Goal: Information Seeking & Learning: Learn about a topic

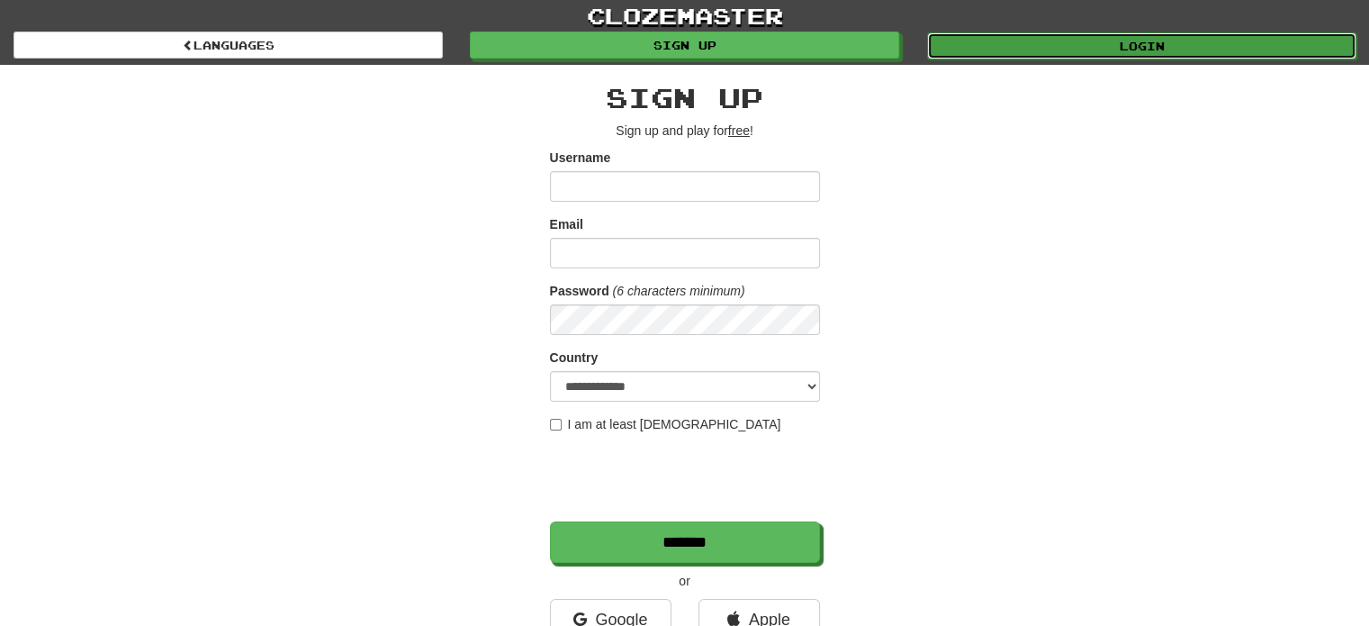
click at [1103, 53] on link "Login" at bounding box center [1141, 45] width 429 height 27
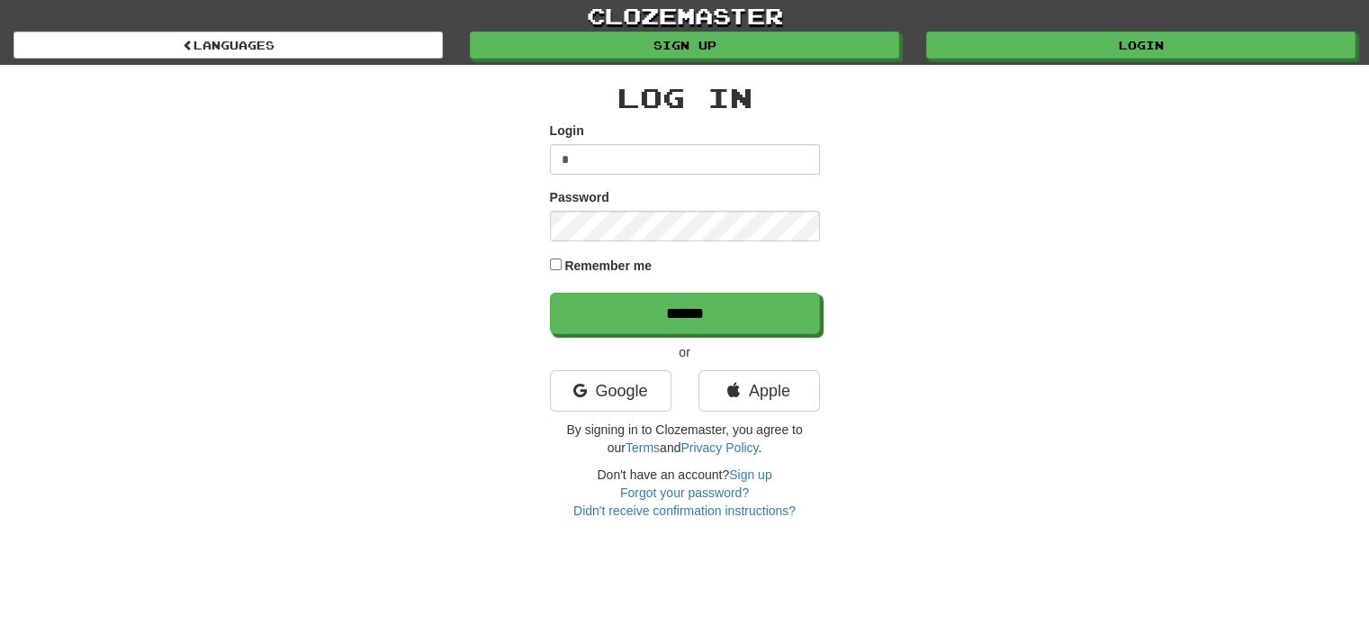
type input "**********"
click at [550, 293] on input "******" at bounding box center [685, 313] width 270 height 41
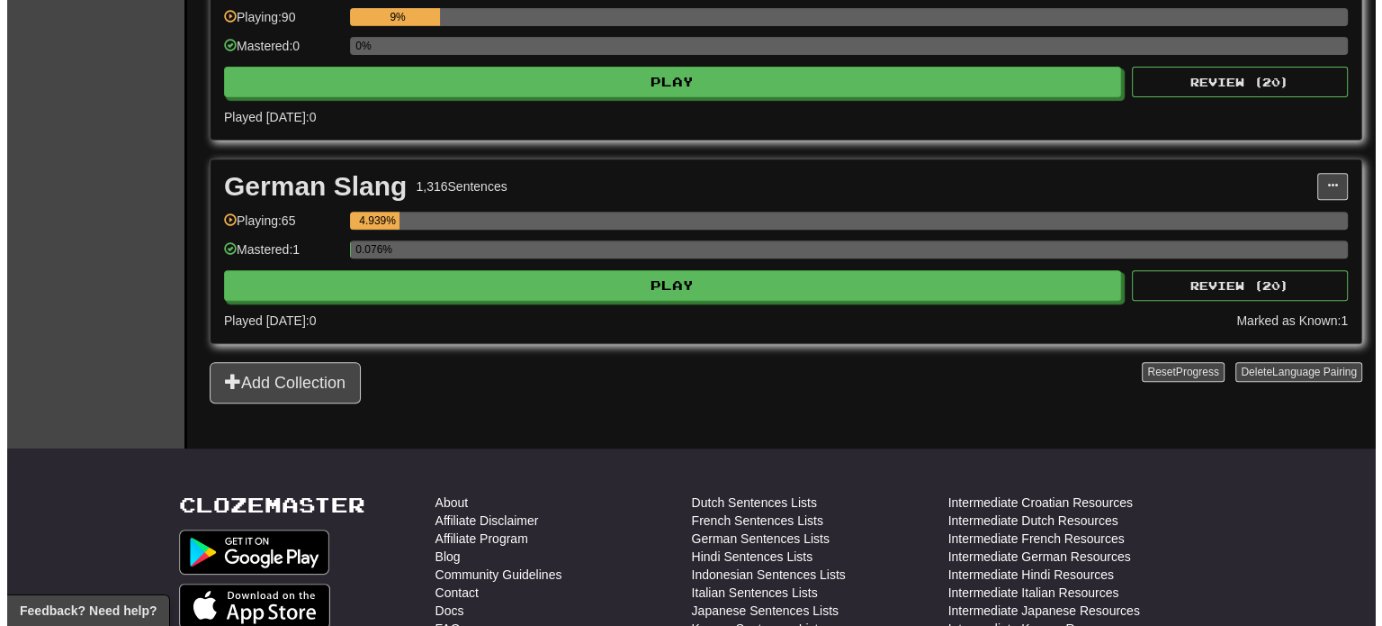
scroll to position [702, 0]
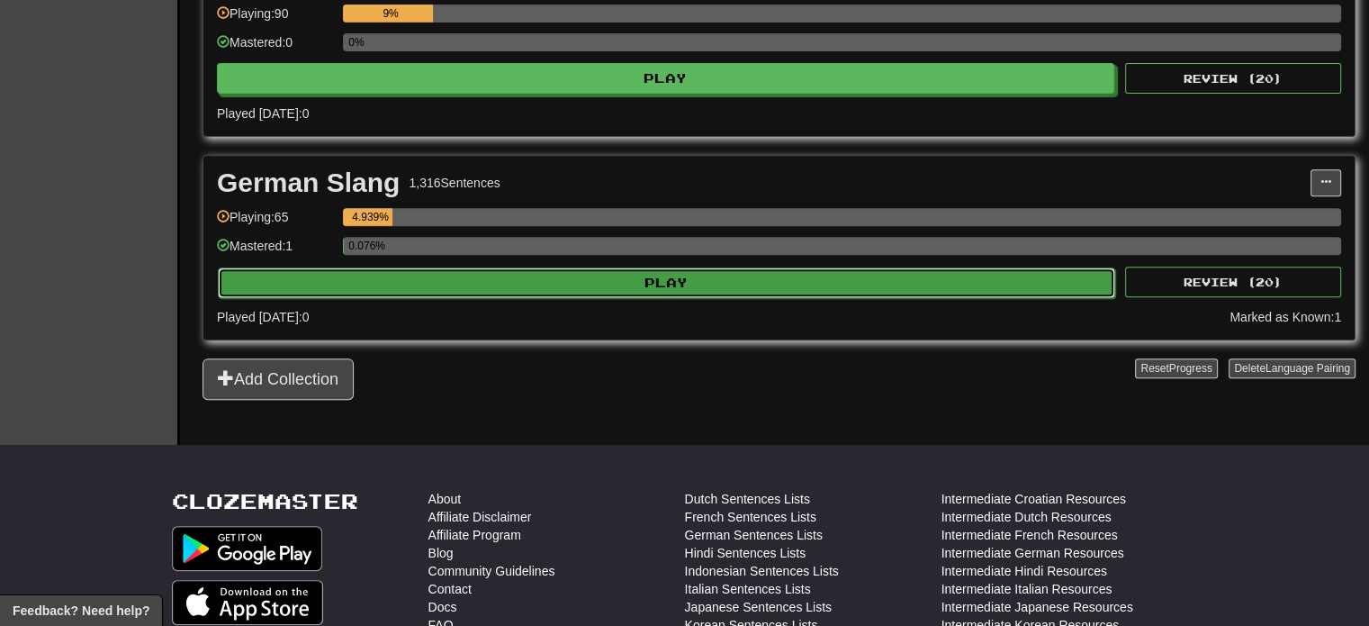
click at [785, 279] on button "Play" at bounding box center [666, 282] width 897 height 31
select select "**"
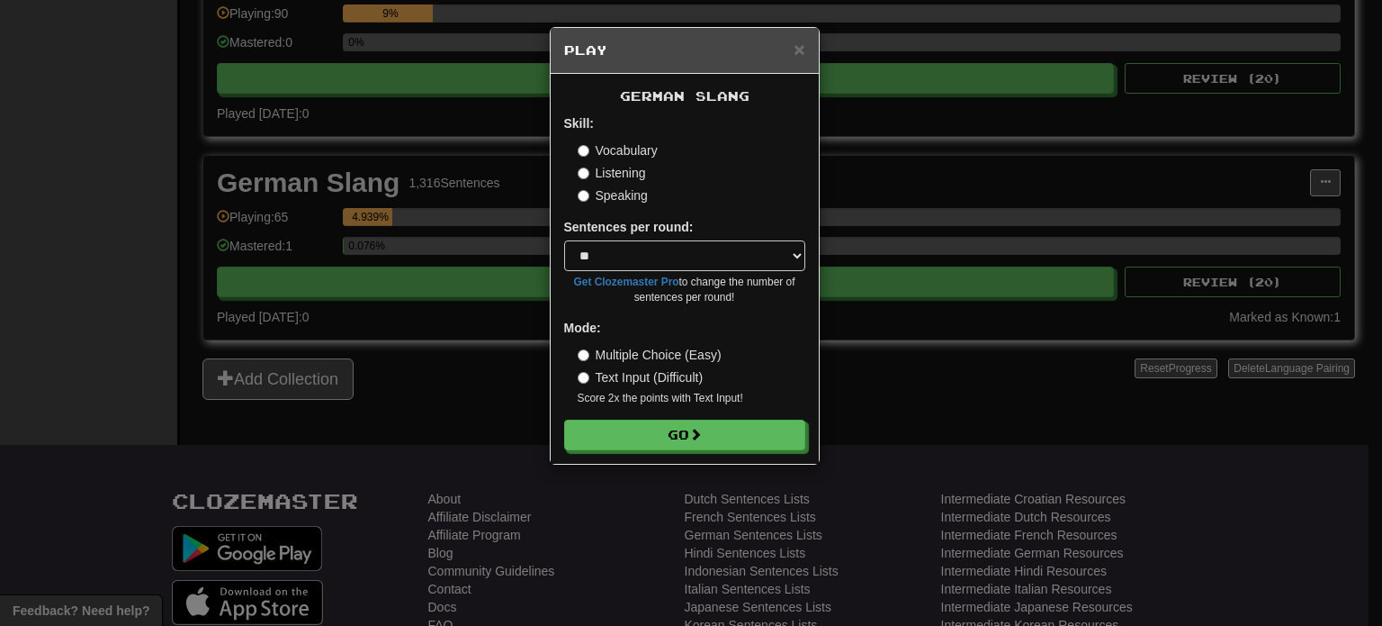
click at [982, 411] on div "× Play German Slang Skill: Vocabulary Listening Speaking Sentences per round: *…" at bounding box center [691, 313] width 1382 height 626
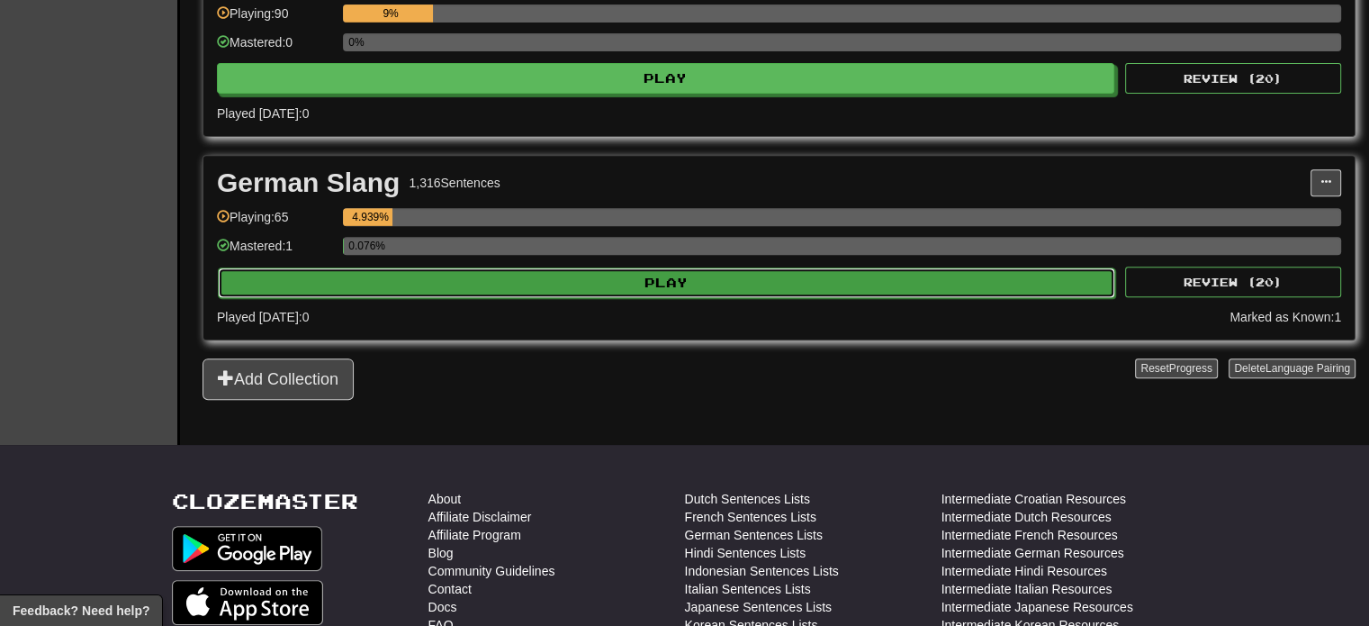
click at [852, 280] on button "Play" at bounding box center [666, 282] width 897 height 31
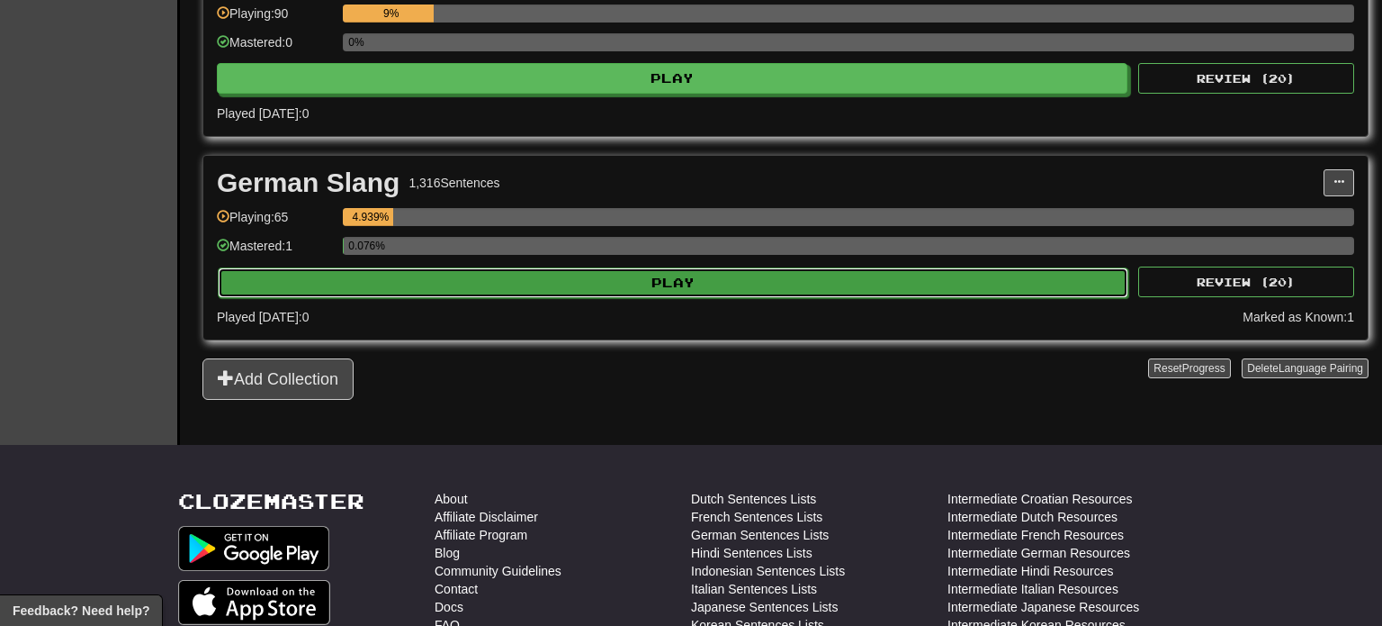
select select "**"
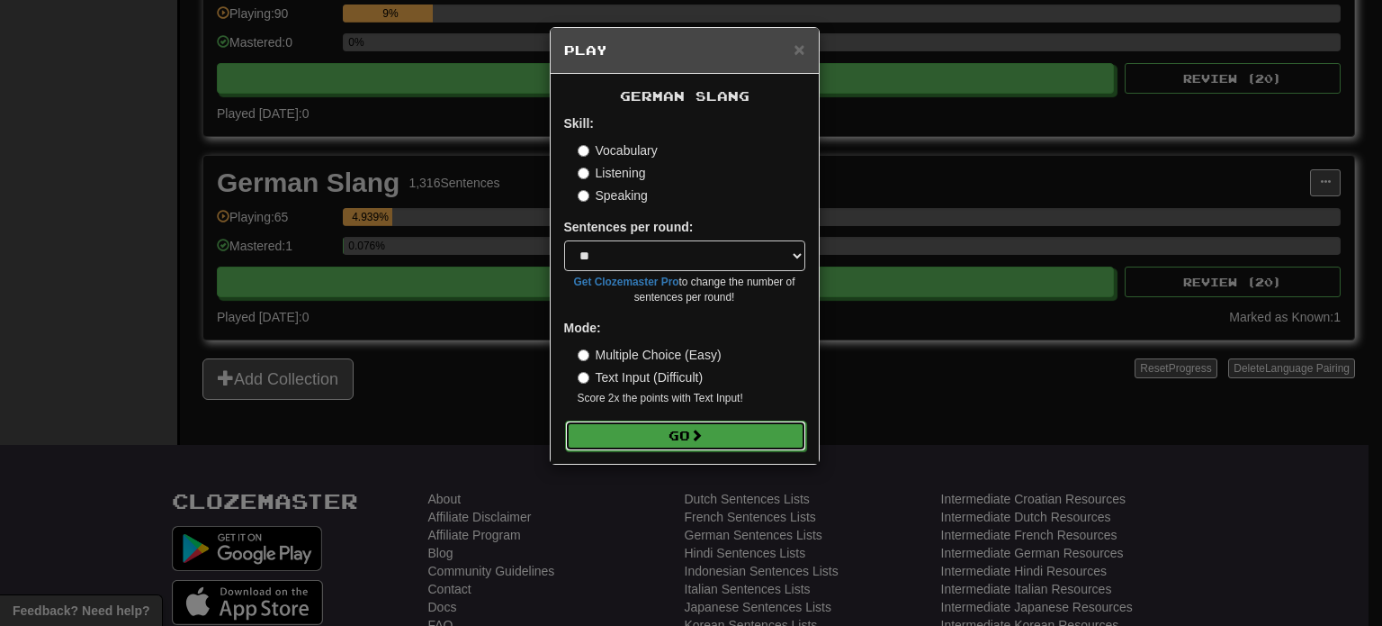
click at [722, 448] on button "Go" at bounding box center [685, 435] width 241 height 31
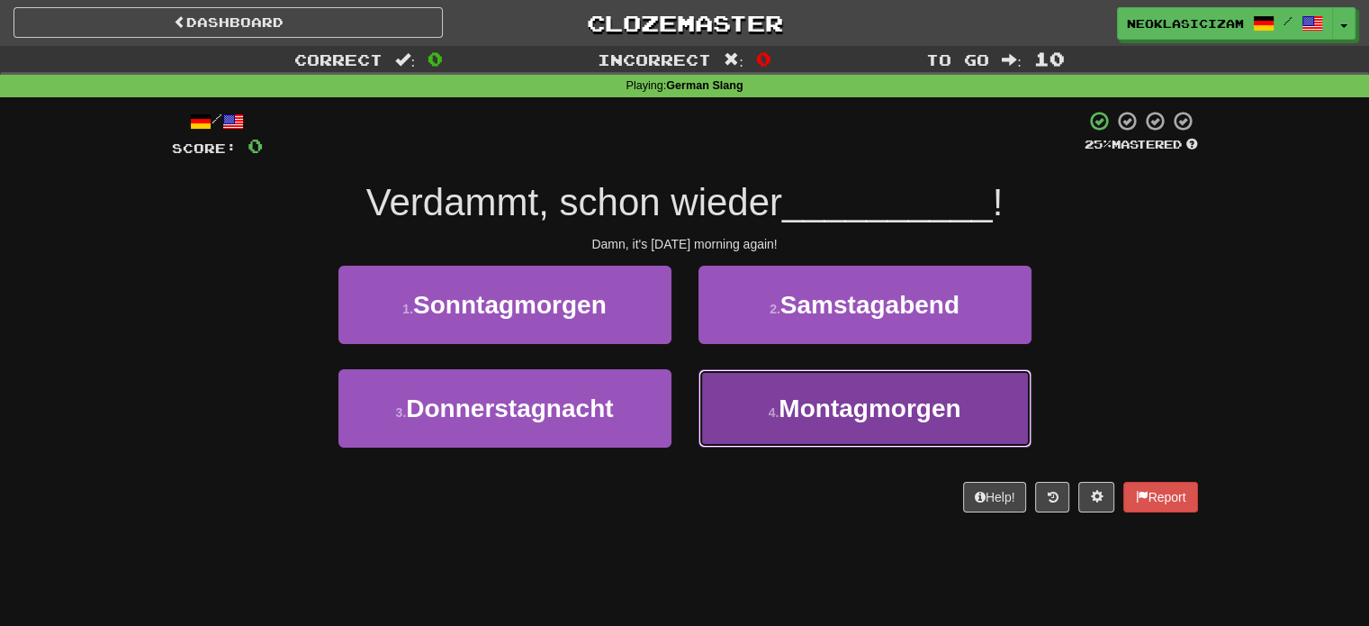
click at [760, 425] on button "4 . Montagmorgen" at bounding box center [864, 408] width 333 height 78
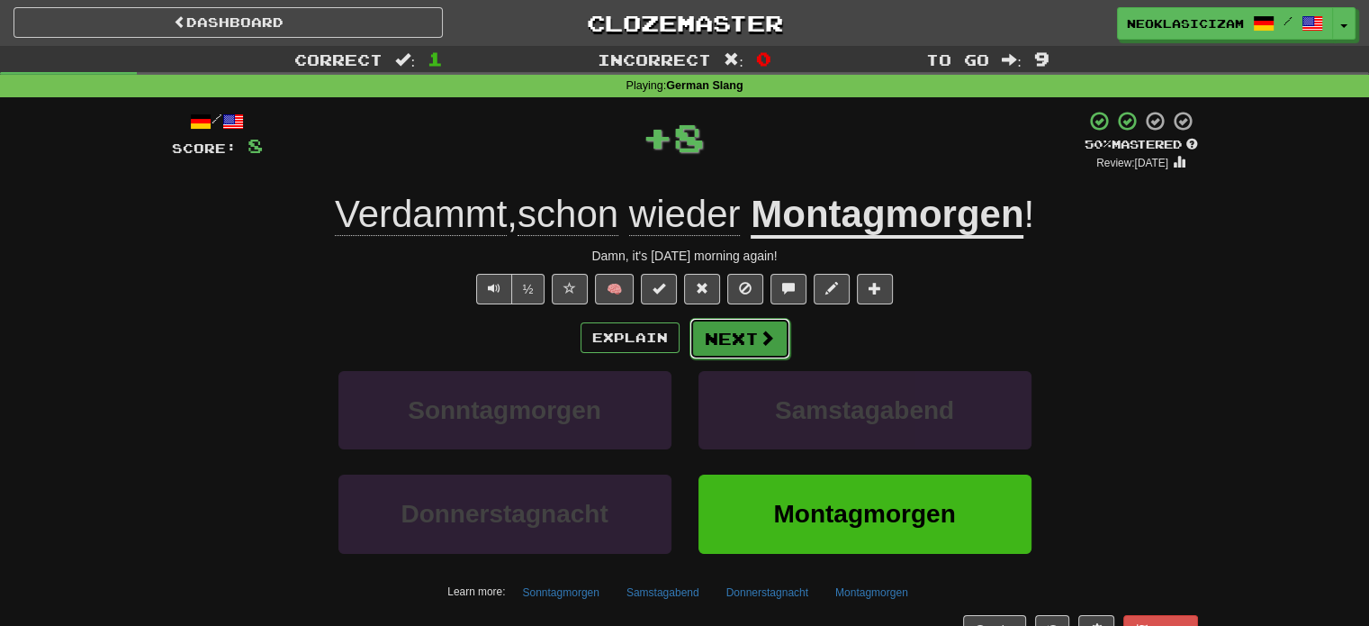
click at [749, 322] on button "Next" at bounding box center [739, 338] width 101 height 41
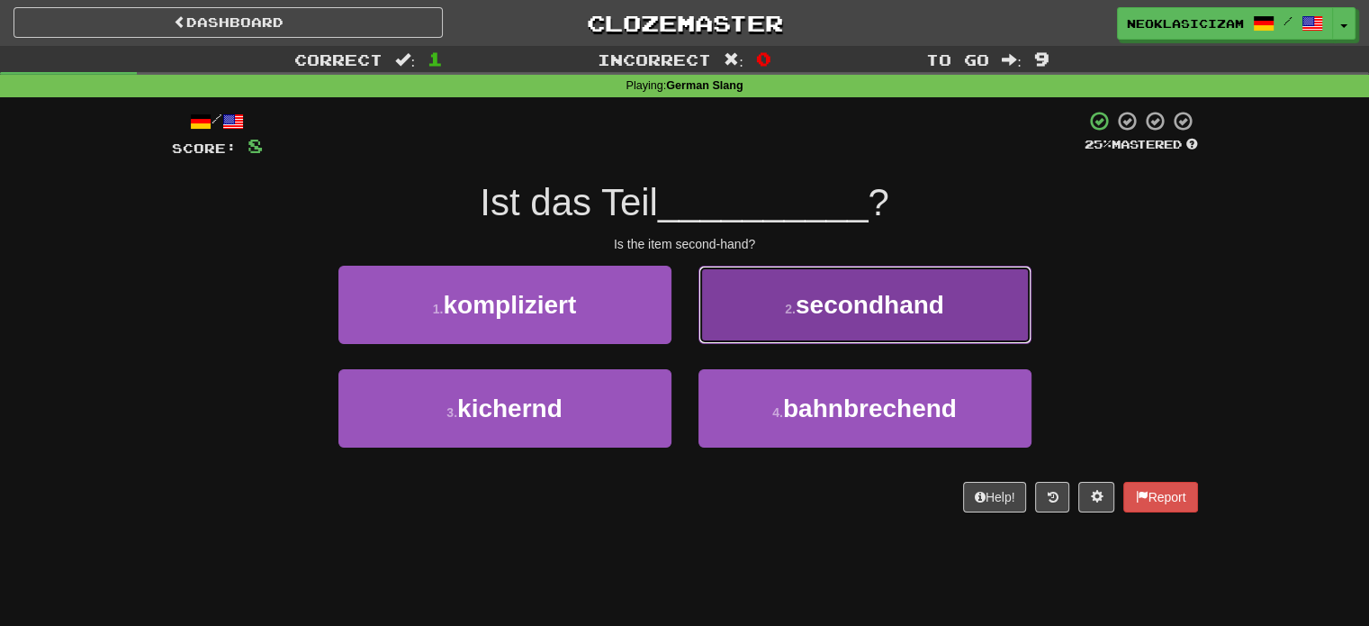
click at [767, 309] on button "2 . secondhand" at bounding box center [864, 305] width 333 height 78
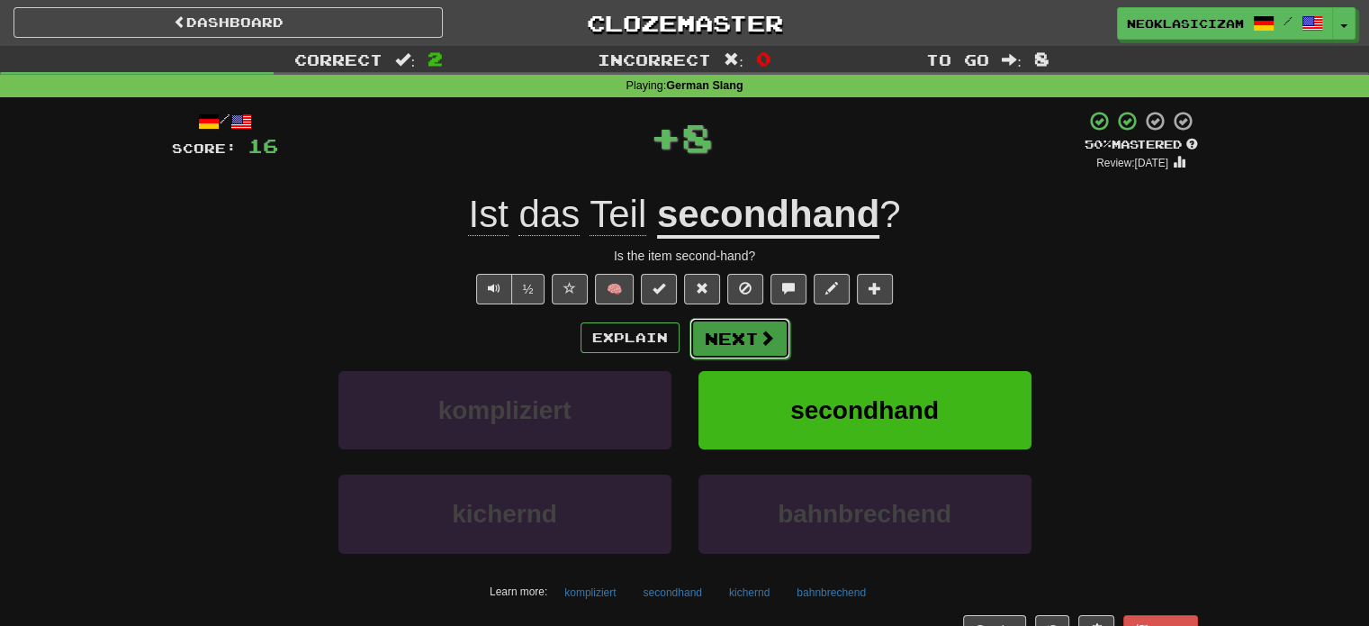
click at [766, 340] on span at bounding box center [767, 337] width 16 height 16
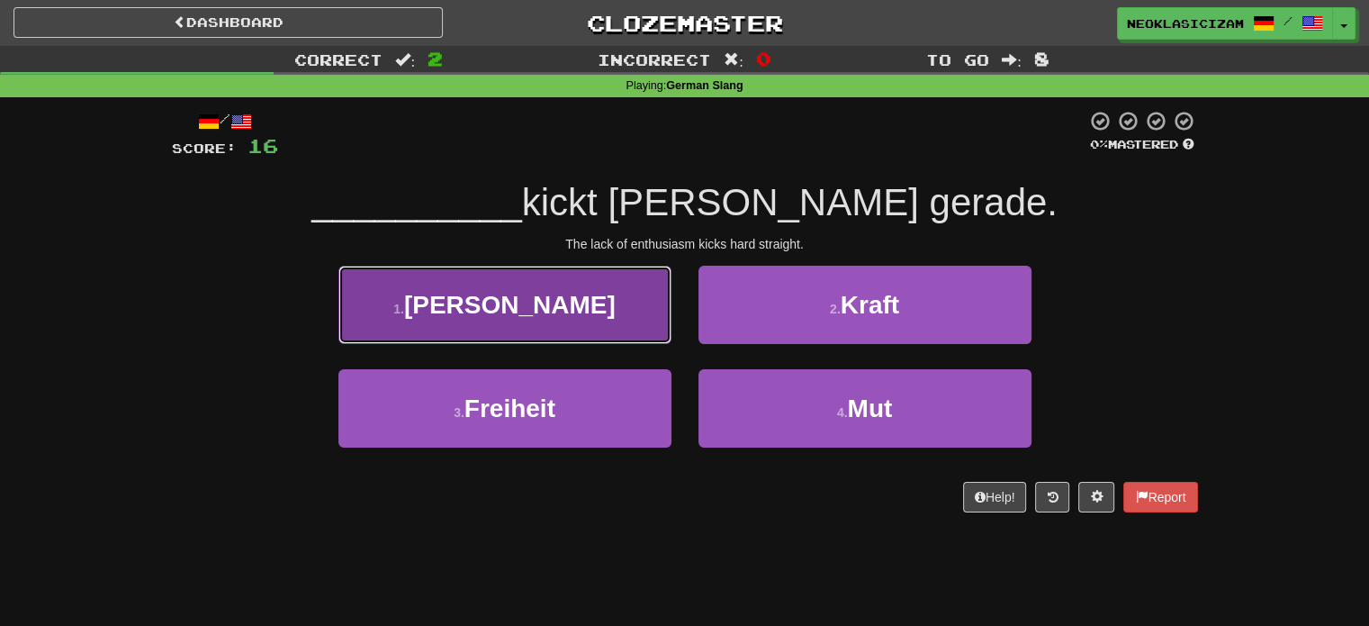
click at [584, 305] on button "1 . Kein Bock" at bounding box center [504, 305] width 333 height 78
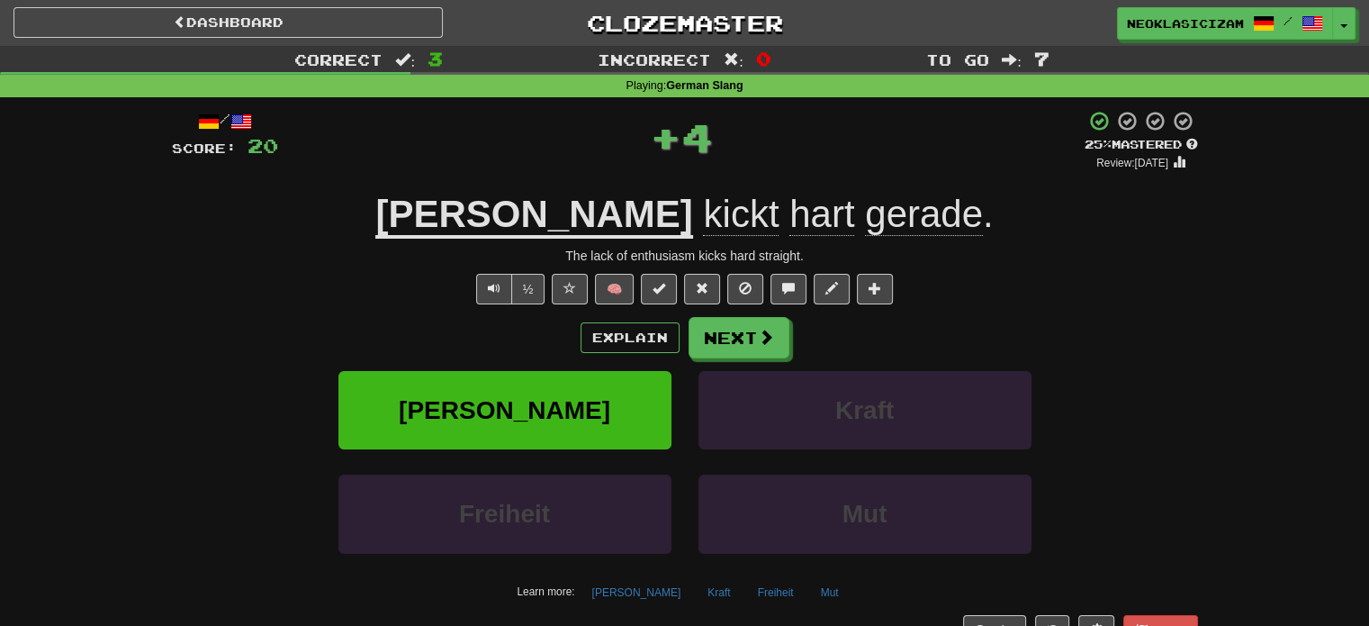
click at [703, 228] on span "kickt" at bounding box center [741, 214] width 76 height 43
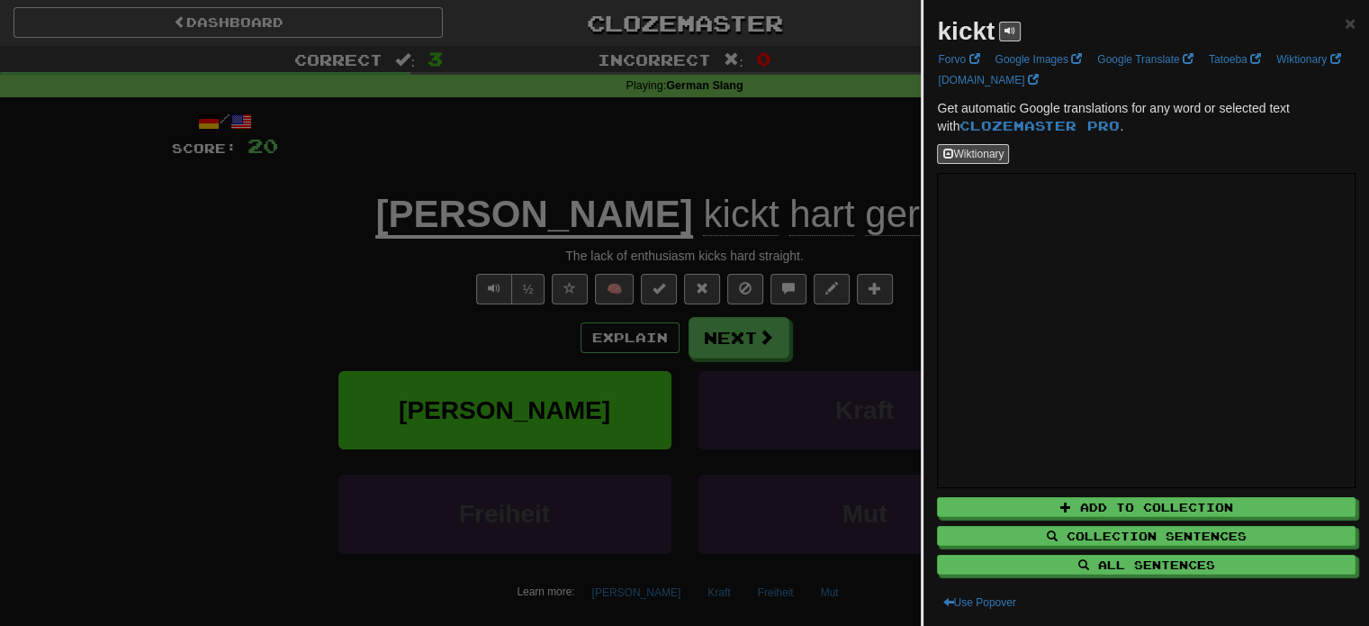
click at [818, 235] on div at bounding box center [684, 313] width 1369 height 626
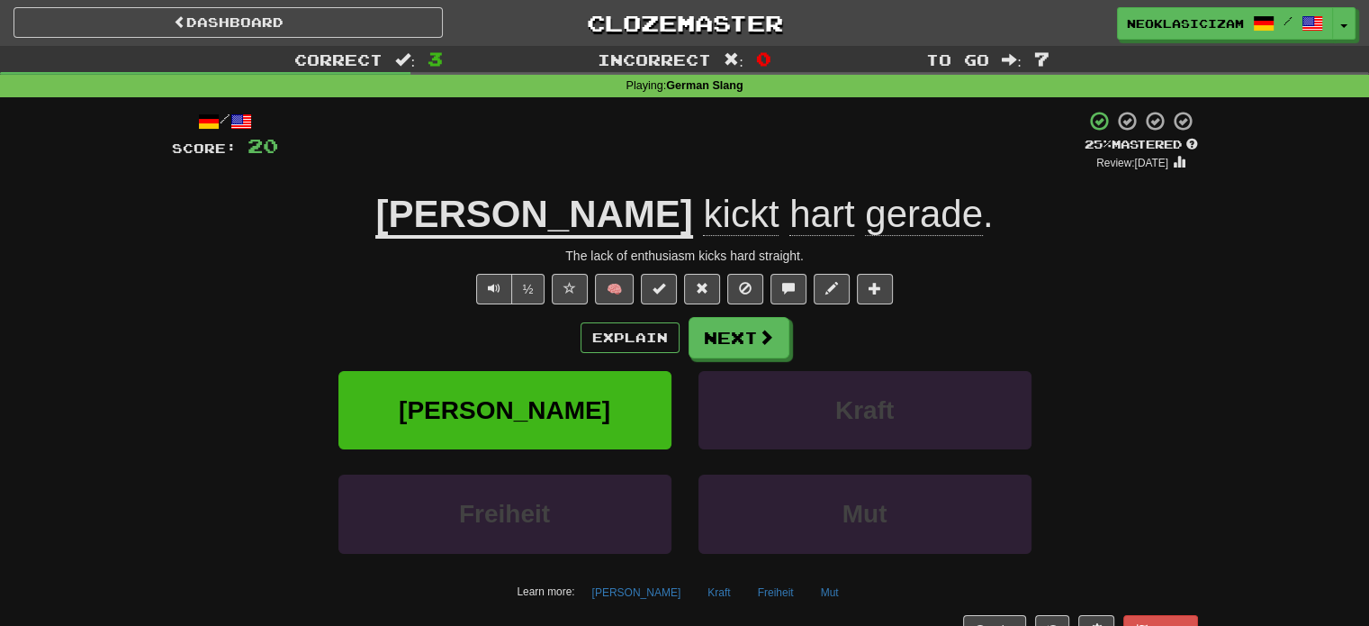
click at [789, 233] on span "hart" at bounding box center [821, 214] width 65 height 43
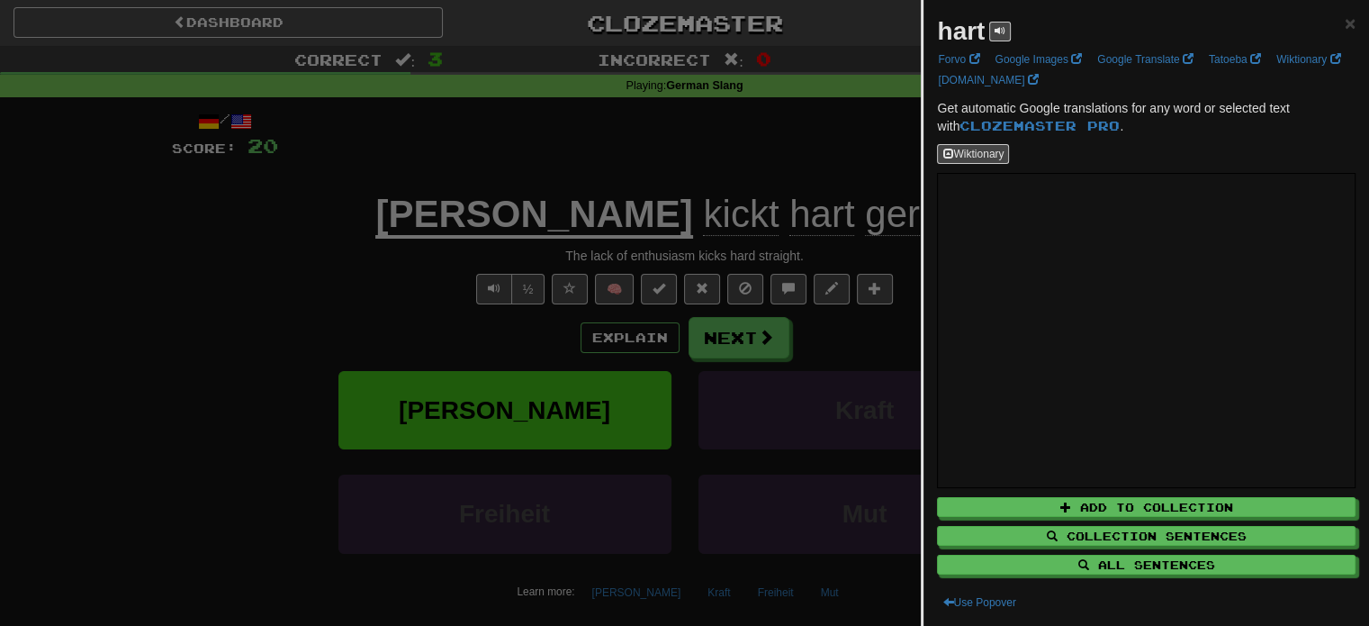
click at [765, 233] on div at bounding box center [684, 313] width 1369 height 626
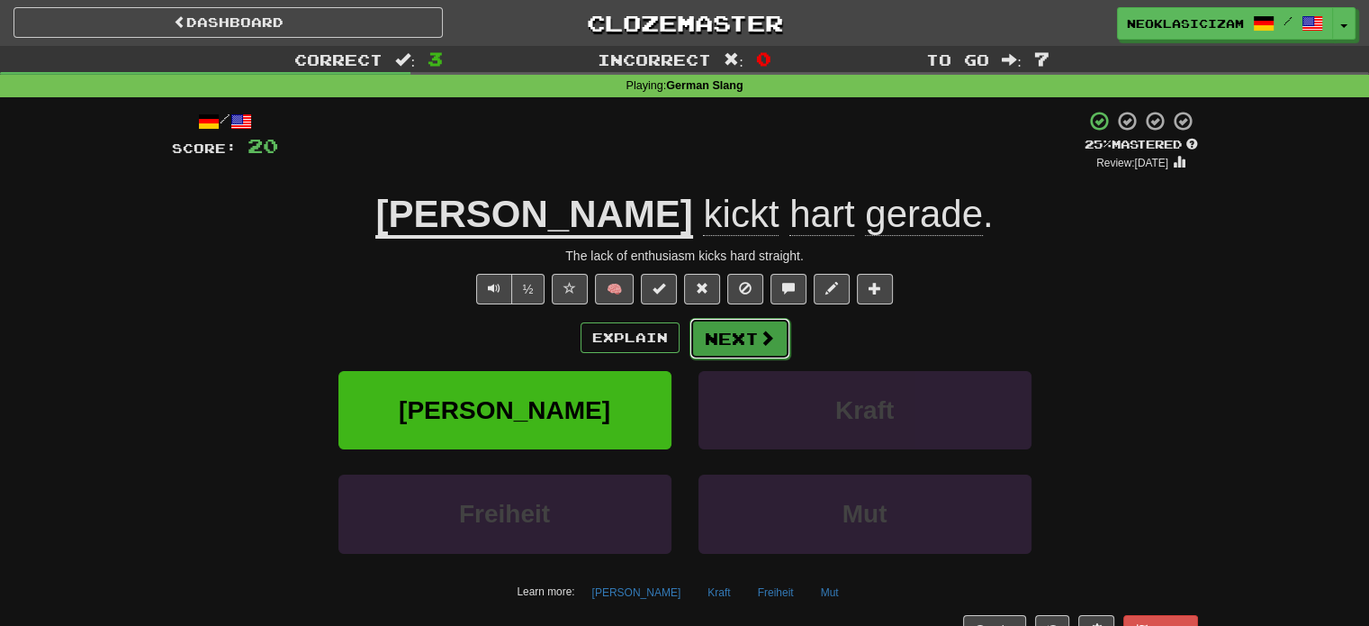
click at [762, 347] on button "Next" at bounding box center [739, 338] width 101 height 41
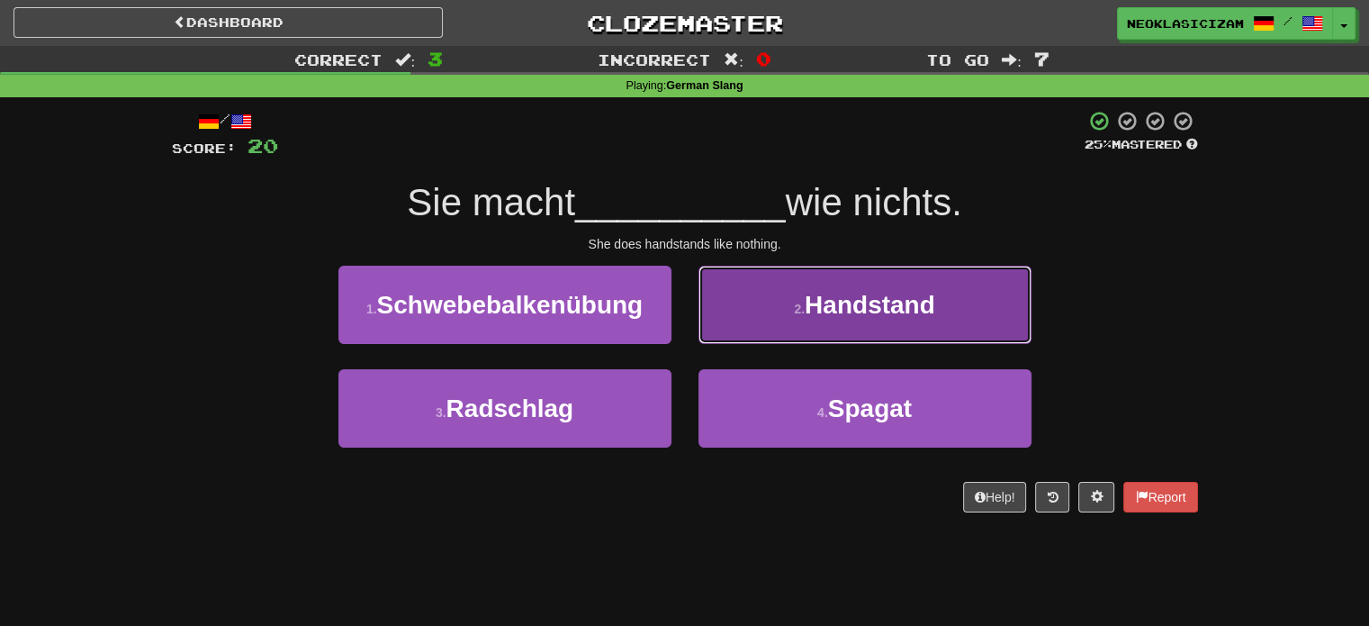
click at [768, 269] on button "2 . Handstand" at bounding box center [864, 305] width 333 height 78
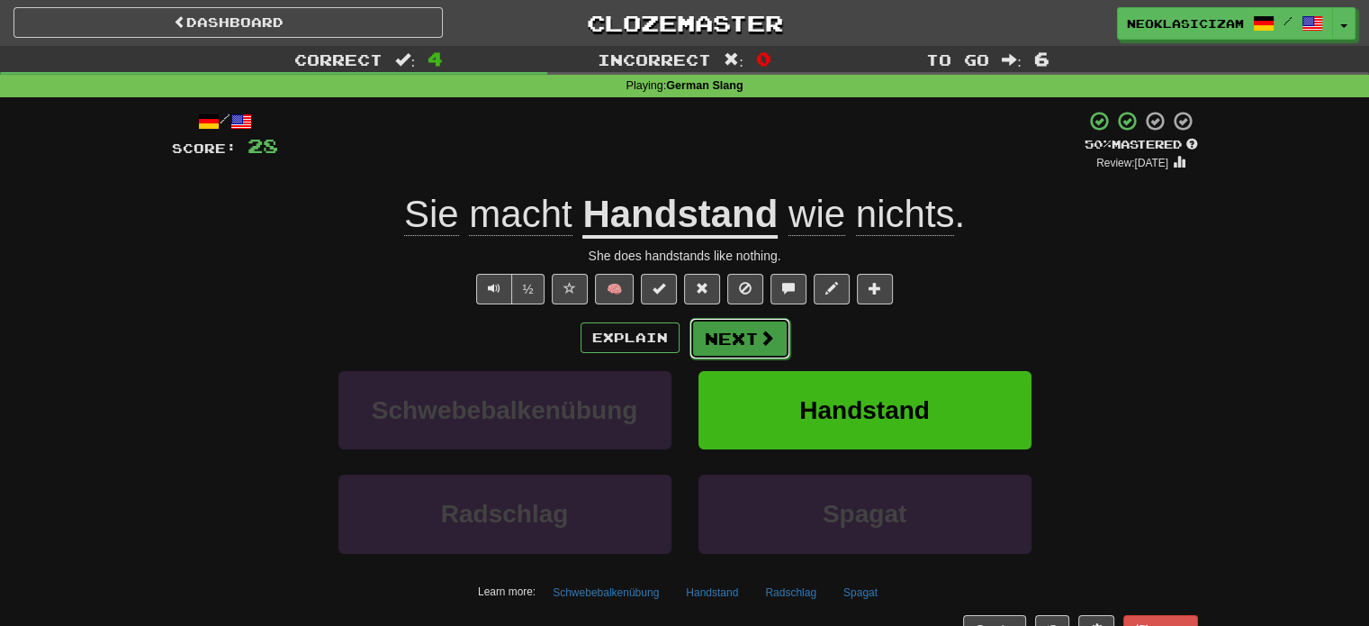
click at [731, 346] on button "Next" at bounding box center [739, 338] width 101 height 41
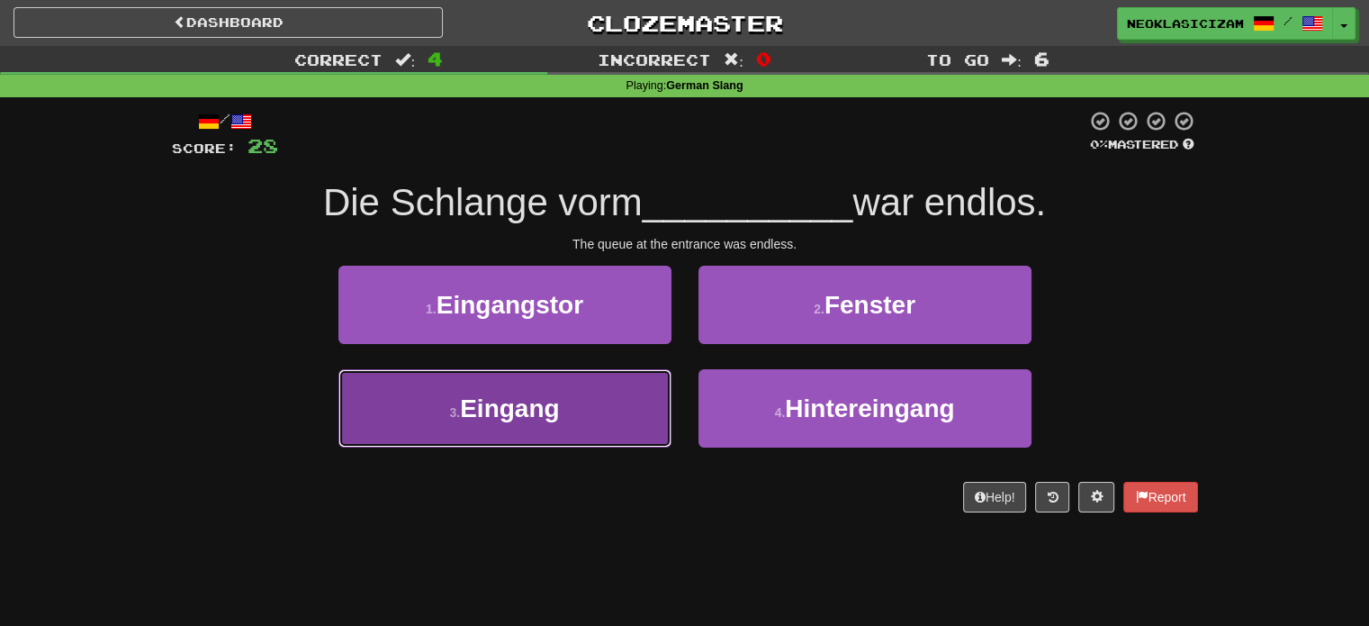
click at [616, 427] on button "3 . Eingang" at bounding box center [504, 408] width 333 height 78
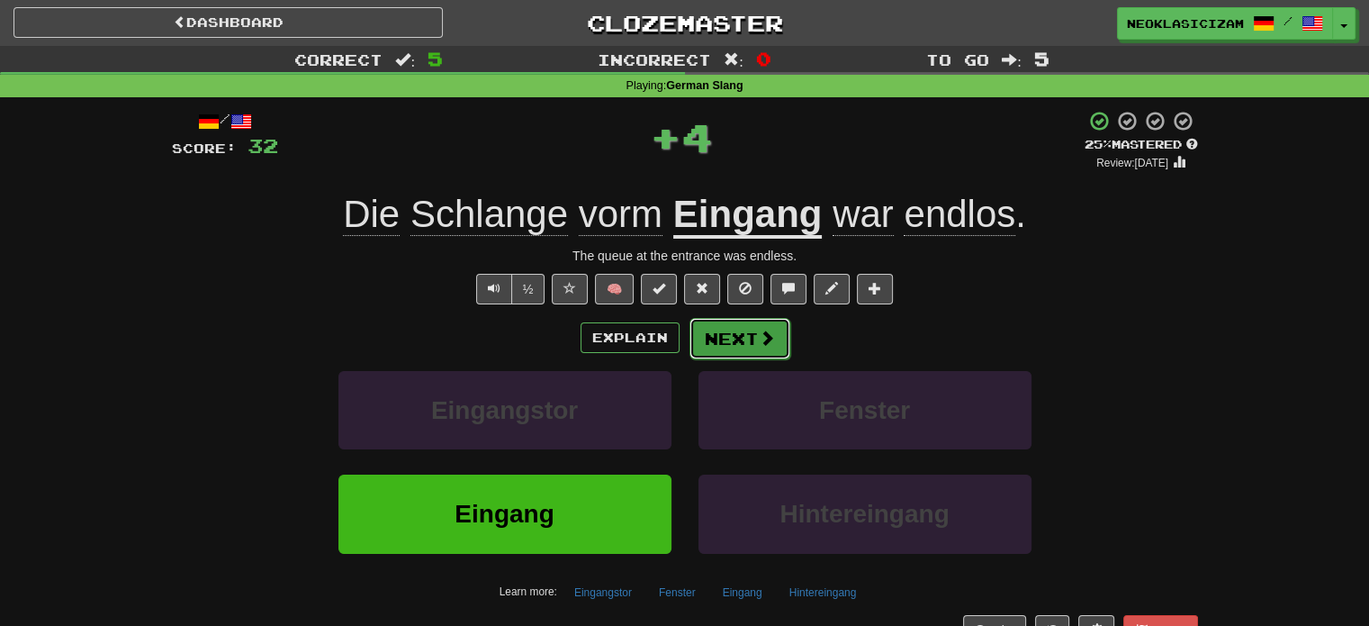
click at [734, 343] on button "Next" at bounding box center [739, 338] width 101 height 41
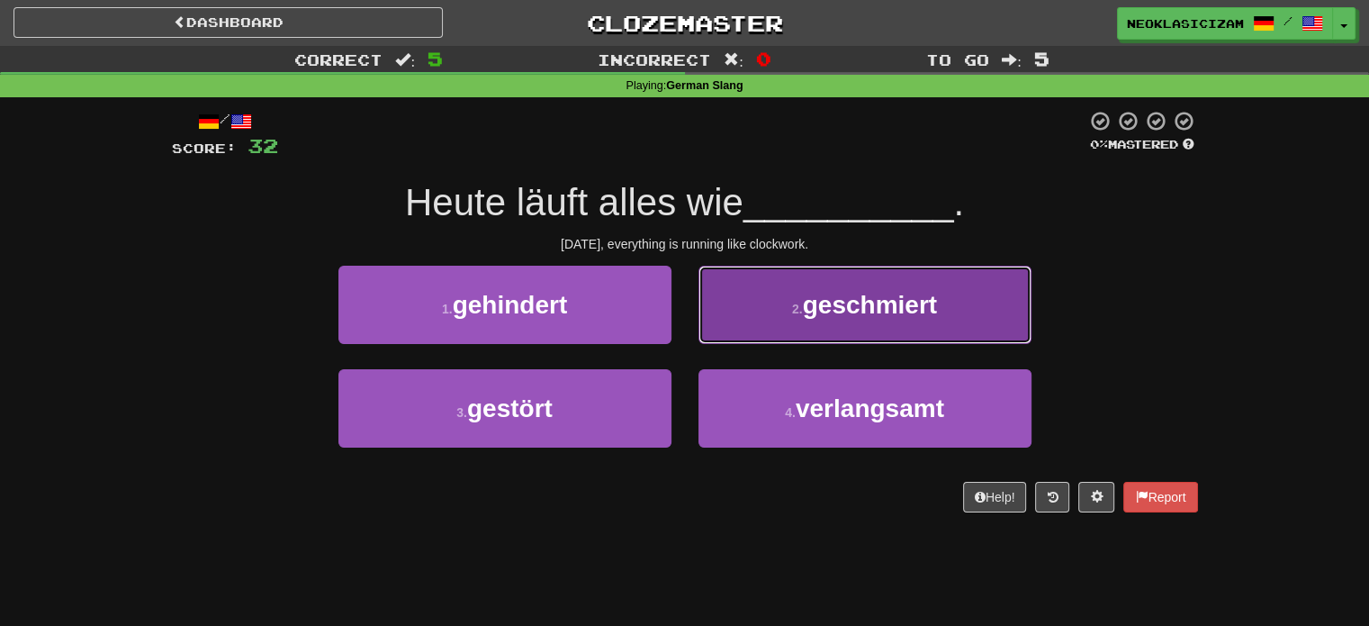
click at [803, 320] on button "2 . geschmiert" at bounding box center [864, 305] width 333 height 78
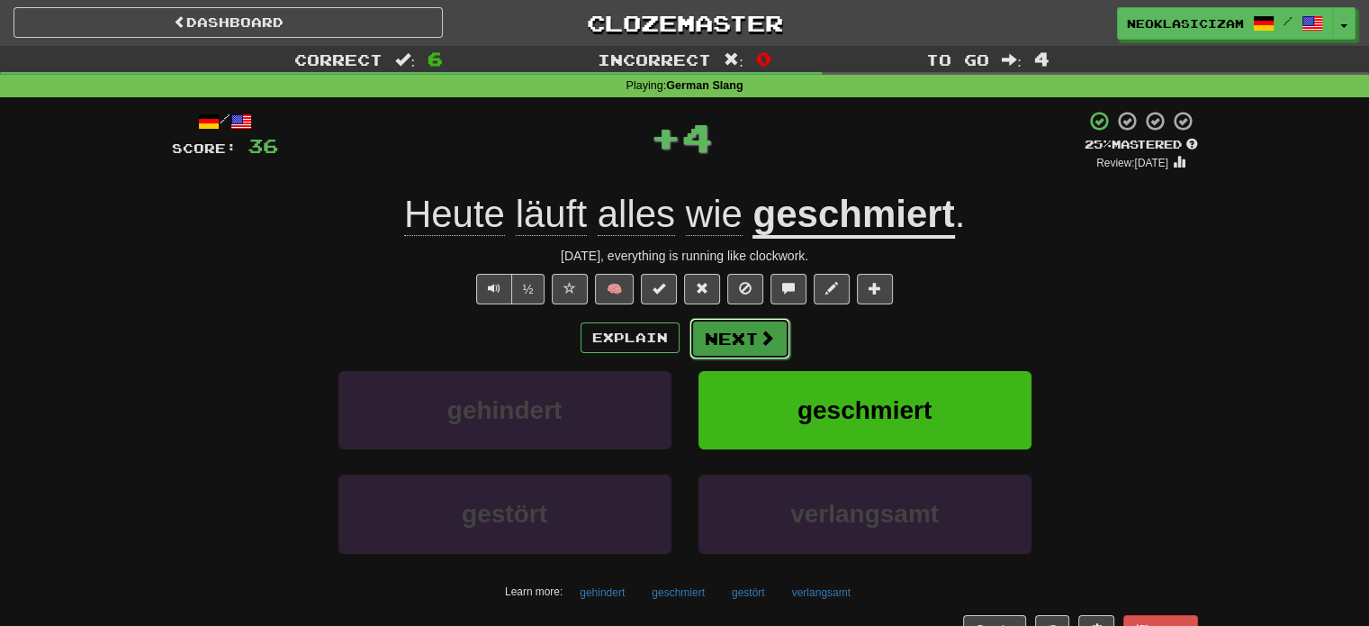
click at [745, 335] on button "Next" at bounding box center [739, 338] width 101 height 41
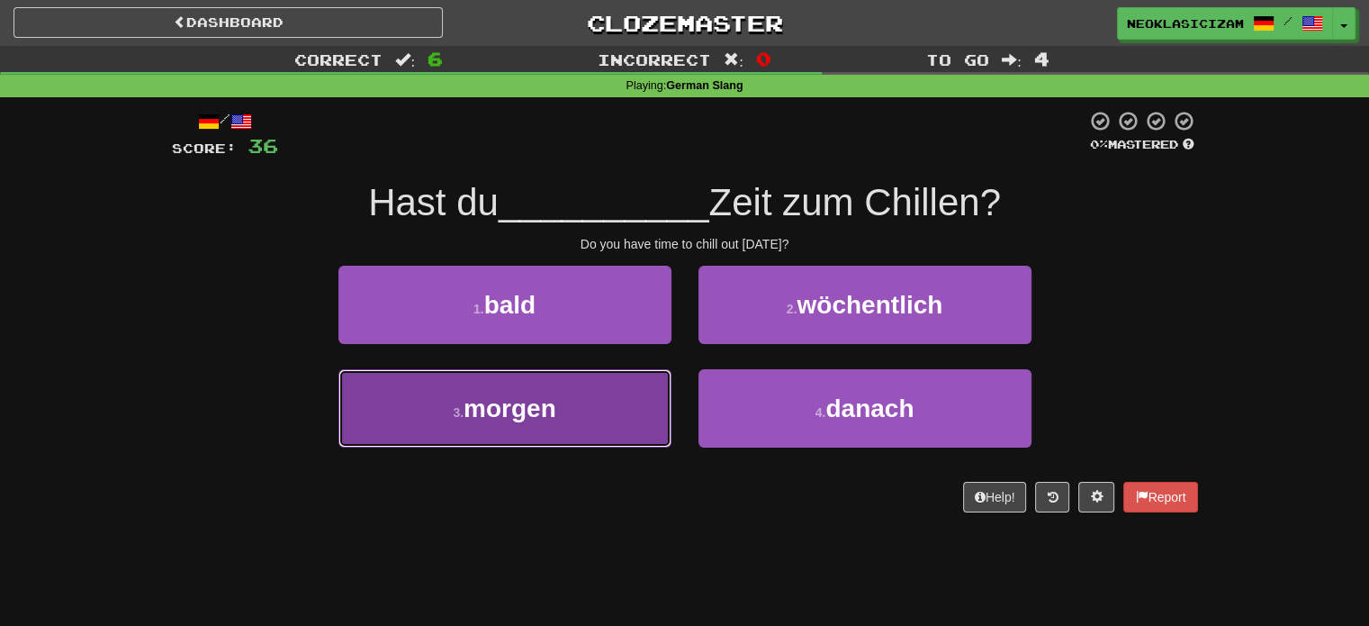
click at [635, 406] on button "3 . morgen" at bounding box center [504, 408] width 333 height 78
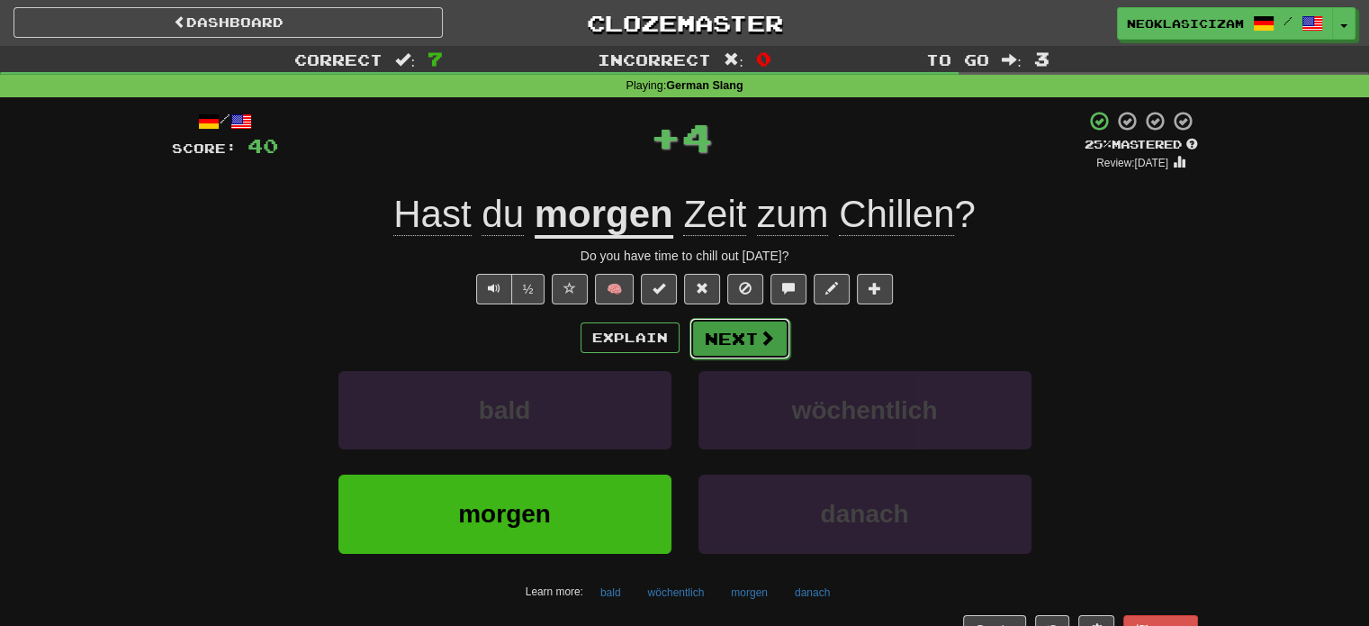
click at [726, 342] on button "Next" at bounding box center [739, 338] width 101 height 41
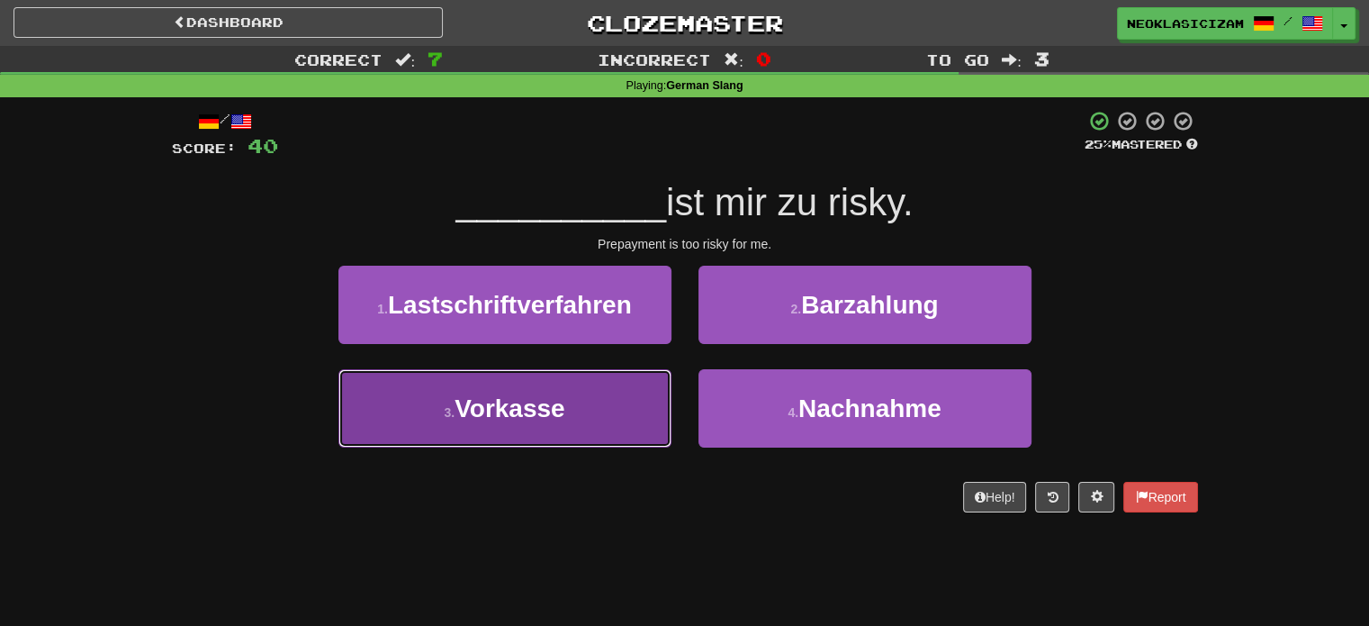
click at [637, 415] on button "3 . Vorkasse" at bounding box center [504, 408] width 333 height 78
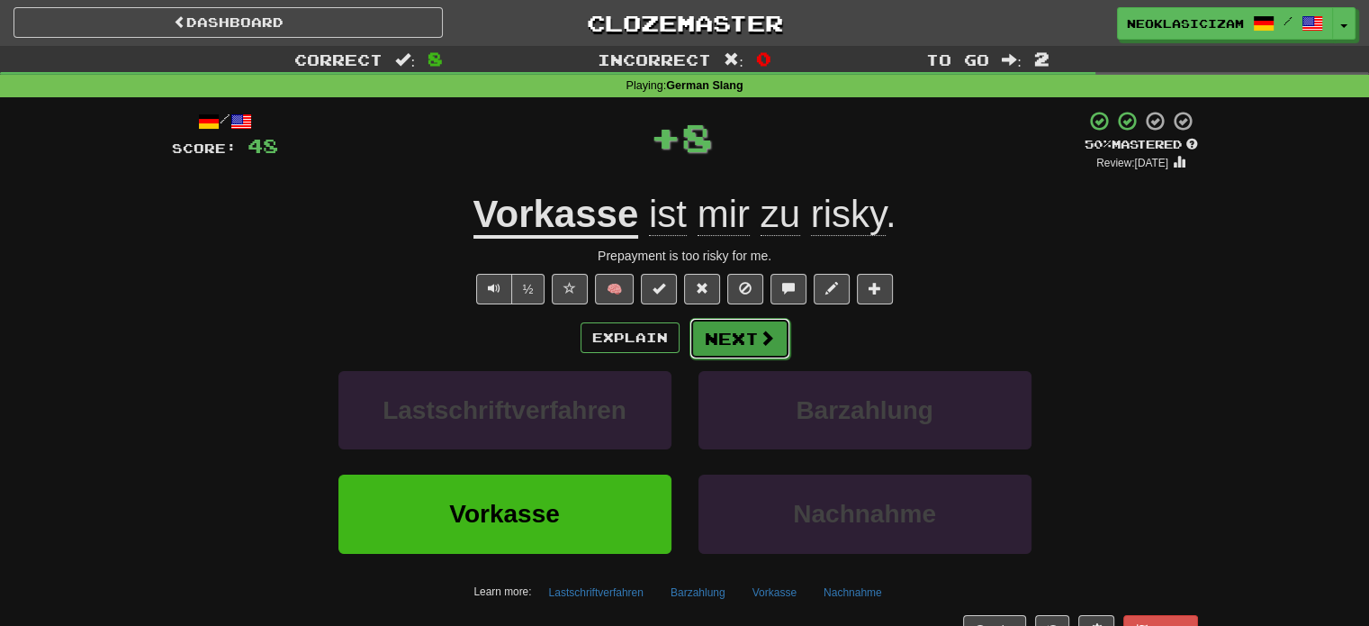
click at [734, 334] on button "Next" at bounding box center [739, 338] width 101 height 41
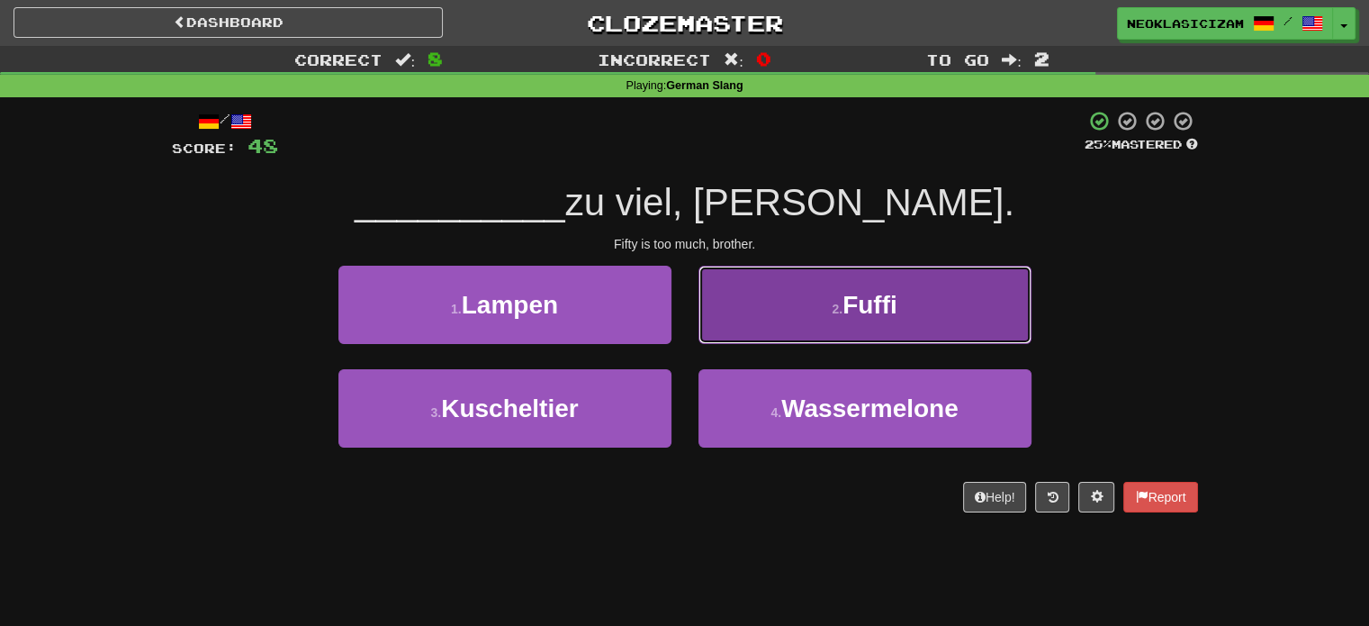
click at [796, 294] on button "2 . Fuffi" at bounding box center [864, 305] width 333 height 78
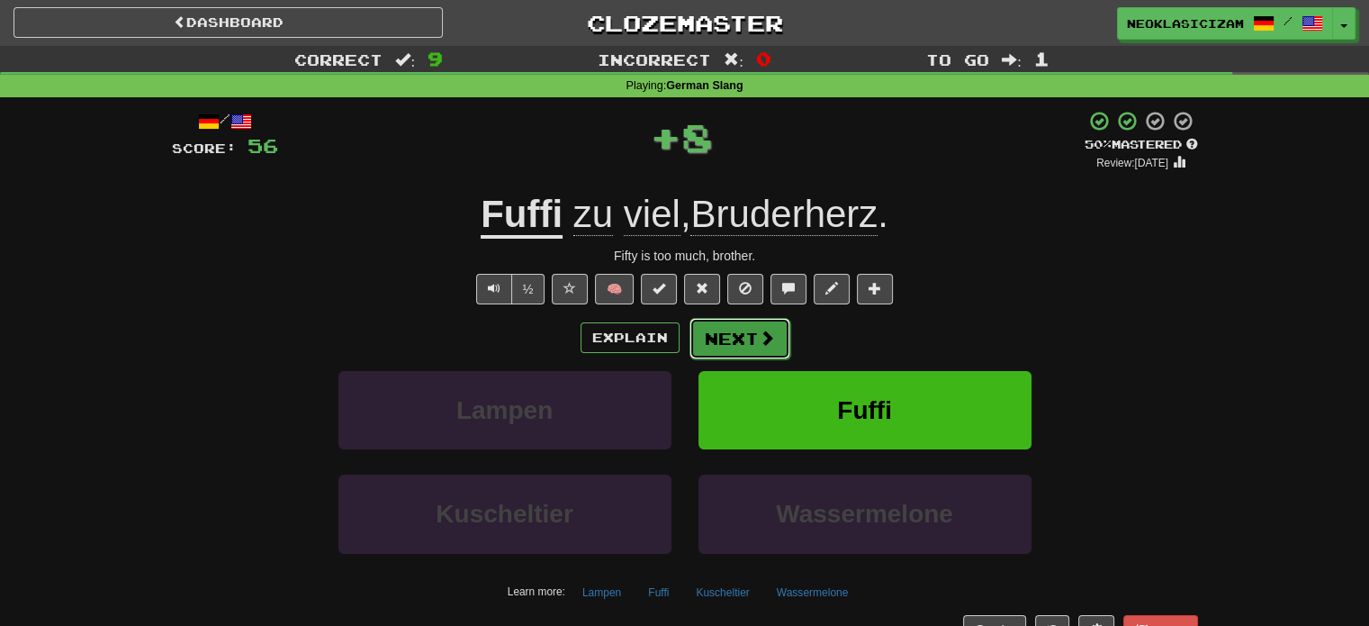
click at [734, 330] on button "Next" at bounding box center [739, 338] width 101 height 41
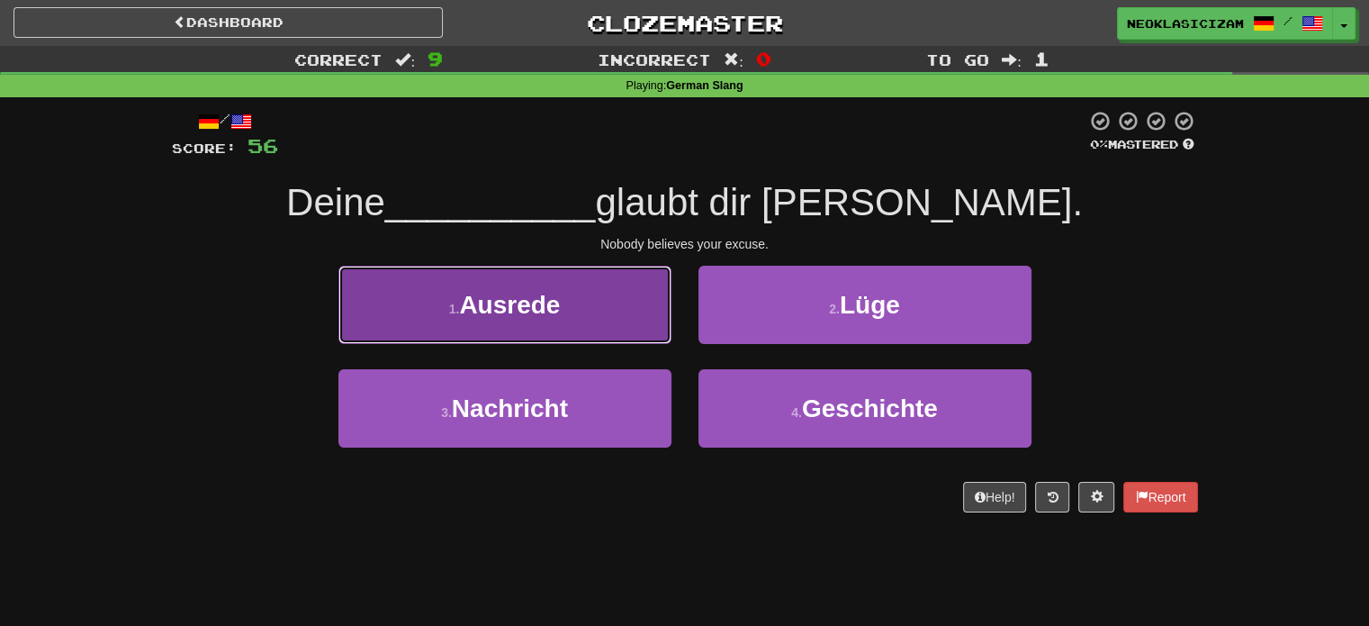
click at [634, 306] on button "1 . Ausrede" at bounding box center [504, 305] width 333 height 78
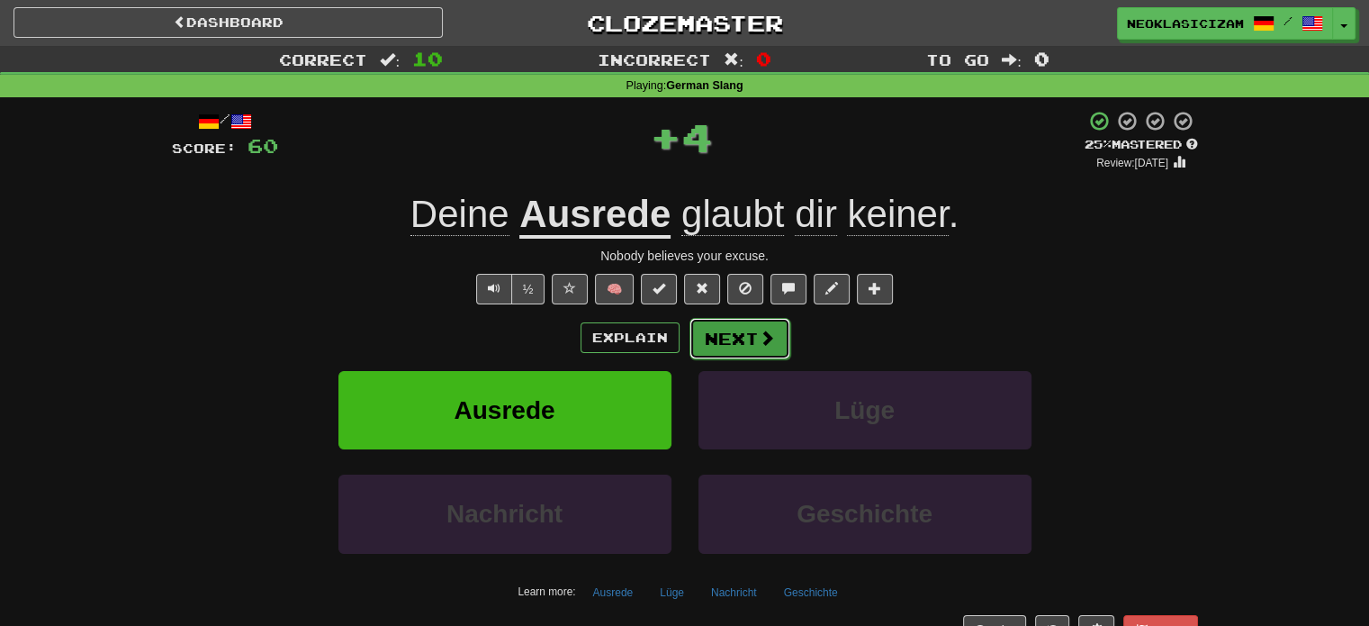
click at [744, 318] on button "Next" at bounding box center [739, 338] width 101 height 41
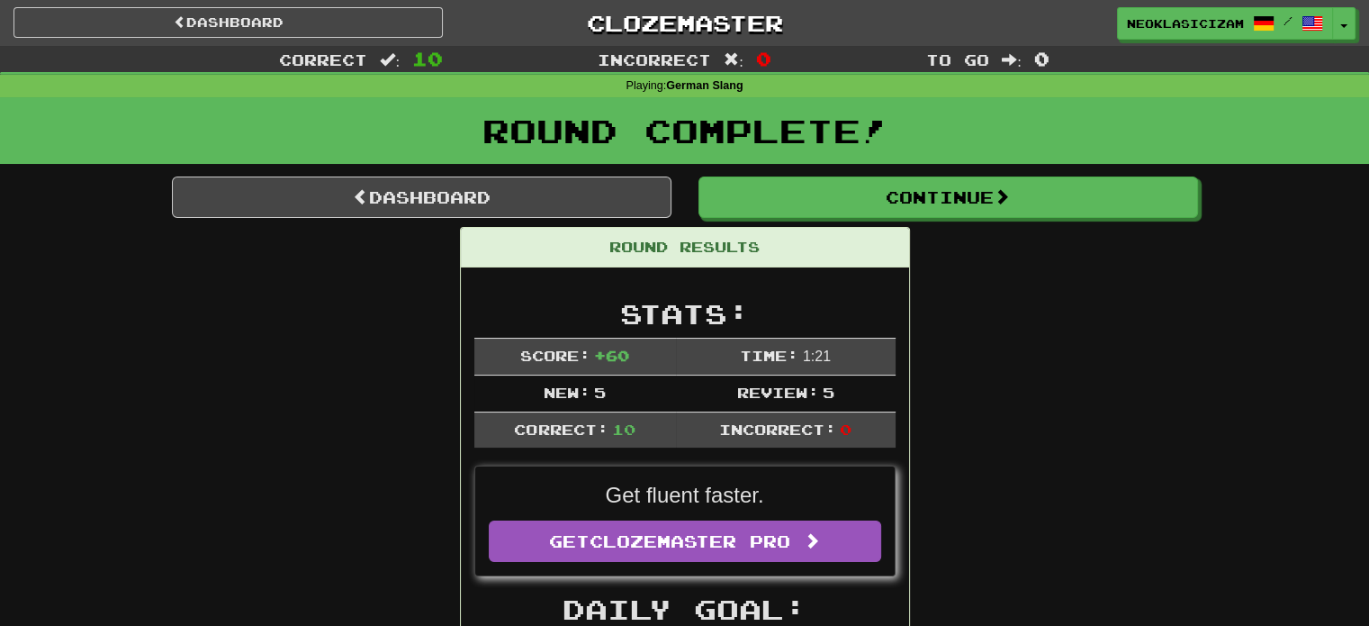
click at [491, 85] on div "Playing : German Slang" at bounding box center [684, 86] width 1369 height 16
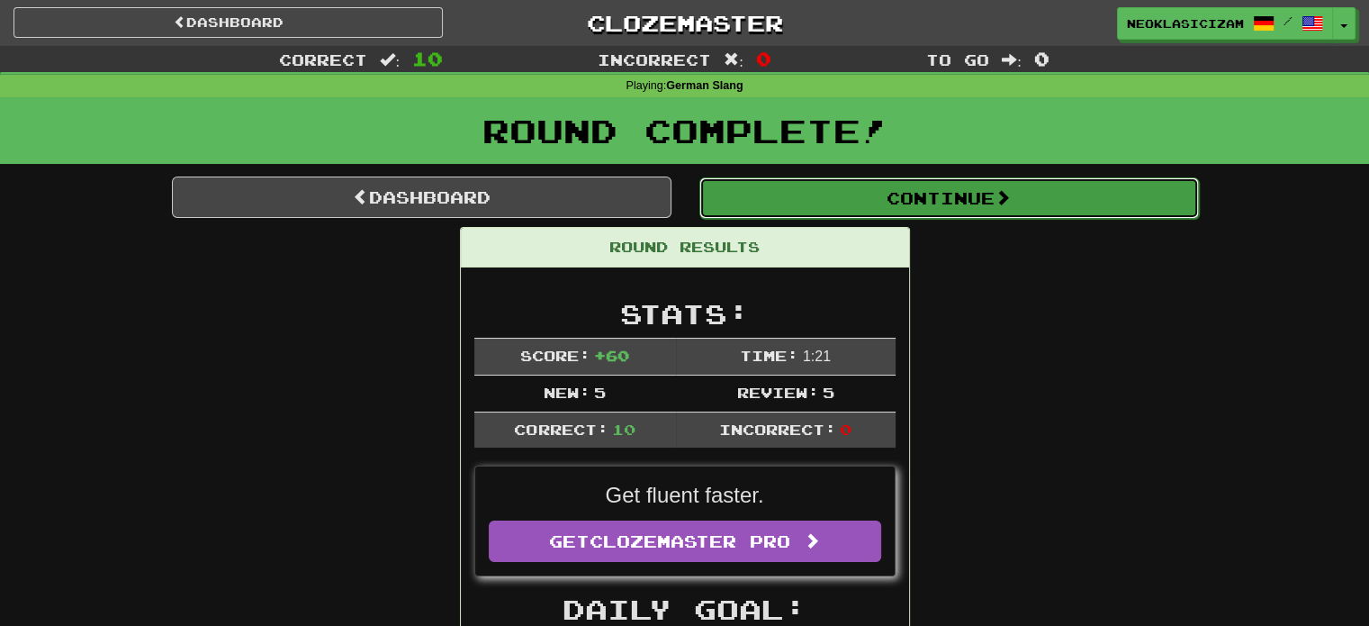
click at [826, 184] on button "Continue" at bounding box center [949, 197] width 500 height 41
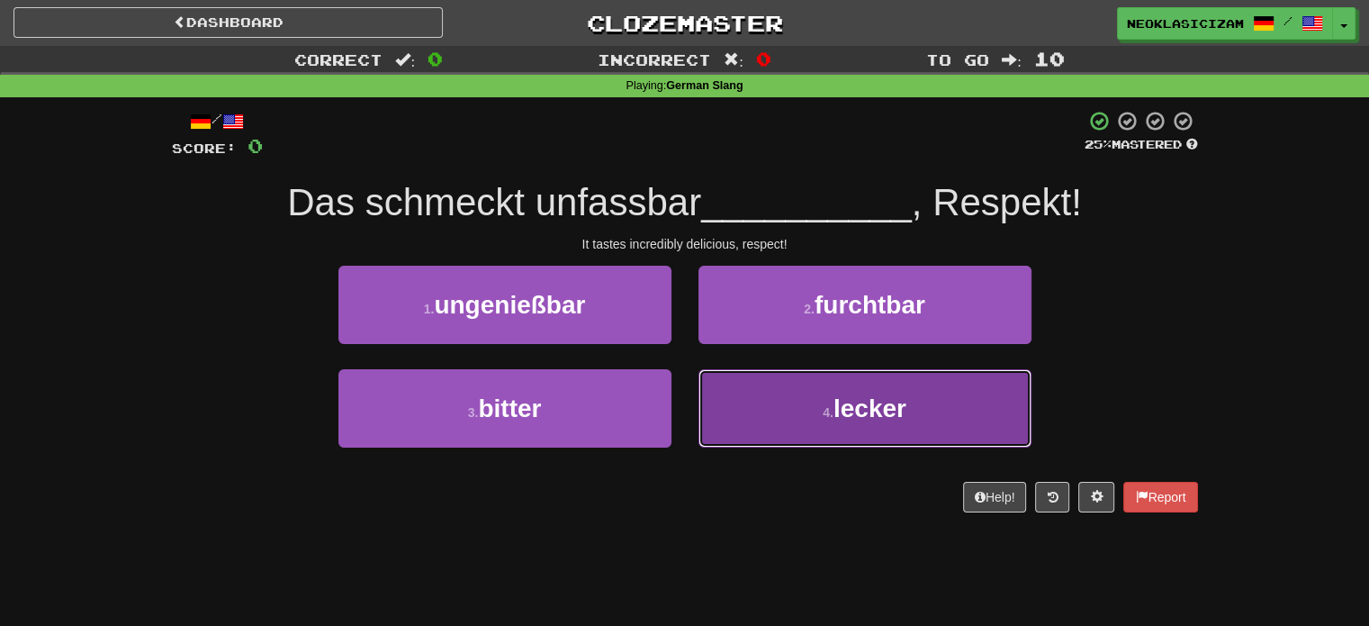
click at [752, 403] on button "4 . lecker" at bounding box center [864, 408] width 333 height 78
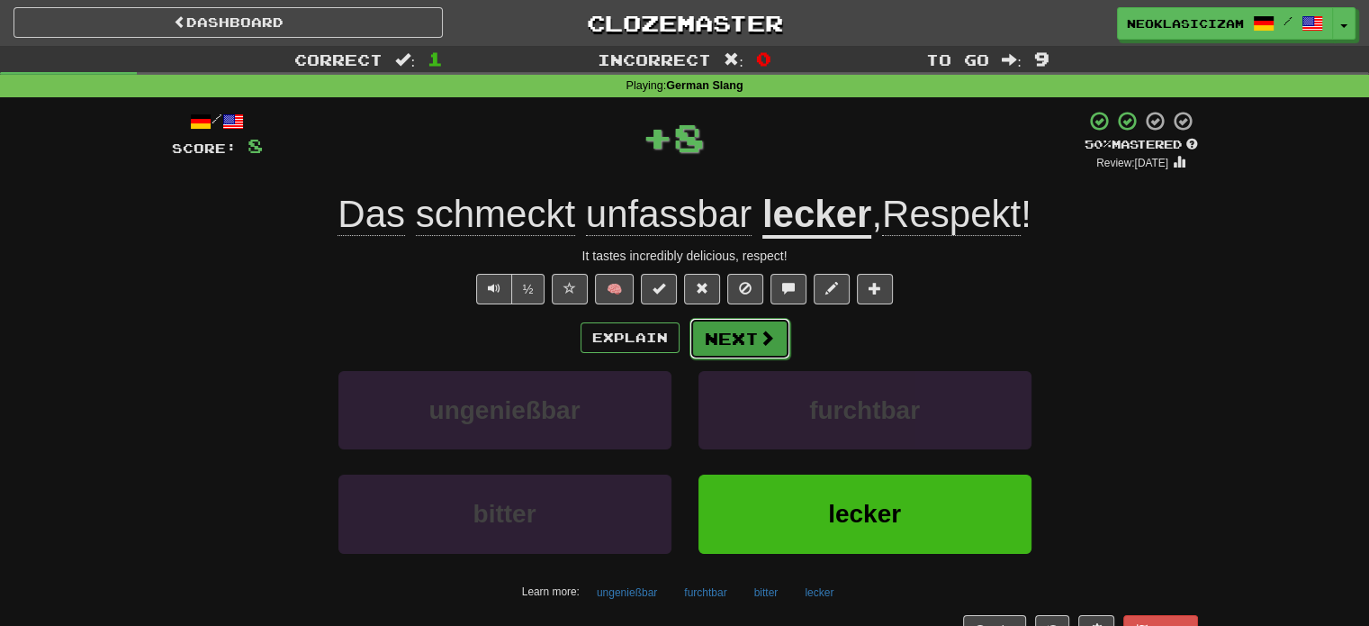
click at [760, 339] on span at bounding box center [767, 337] width 16 height 16
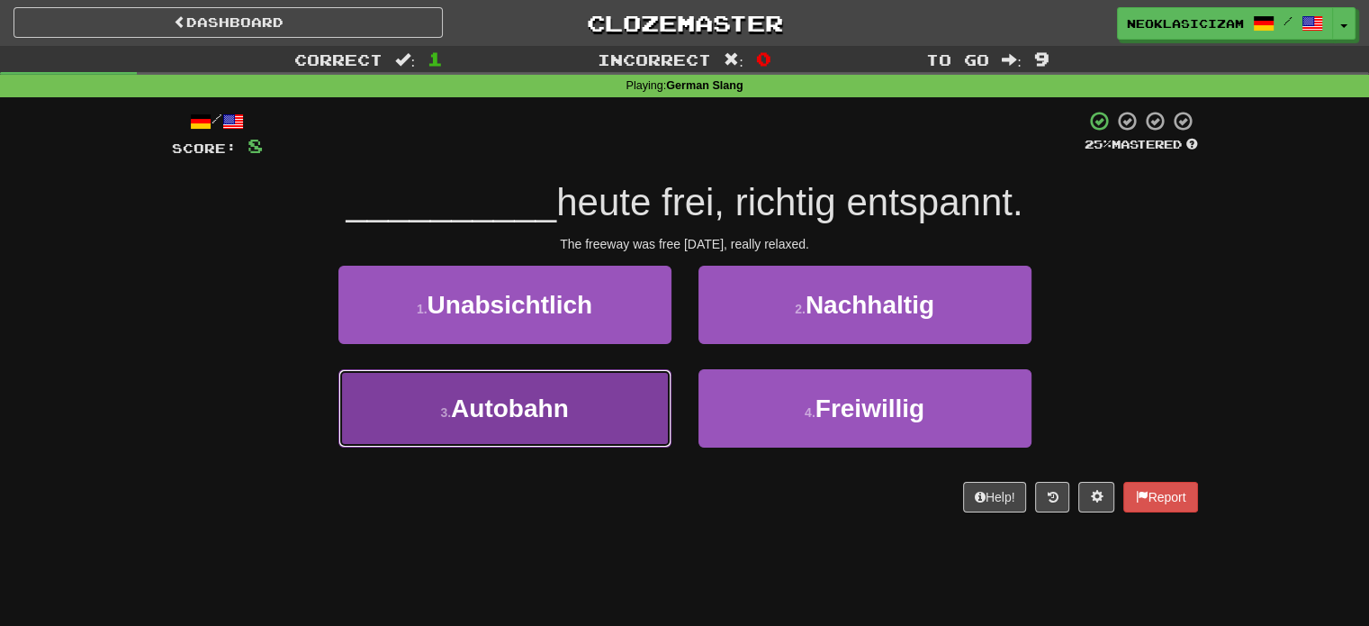
click at [586, 413] on button "3 . Autobahn" at bounding box center [504, 408] width 333 height 78
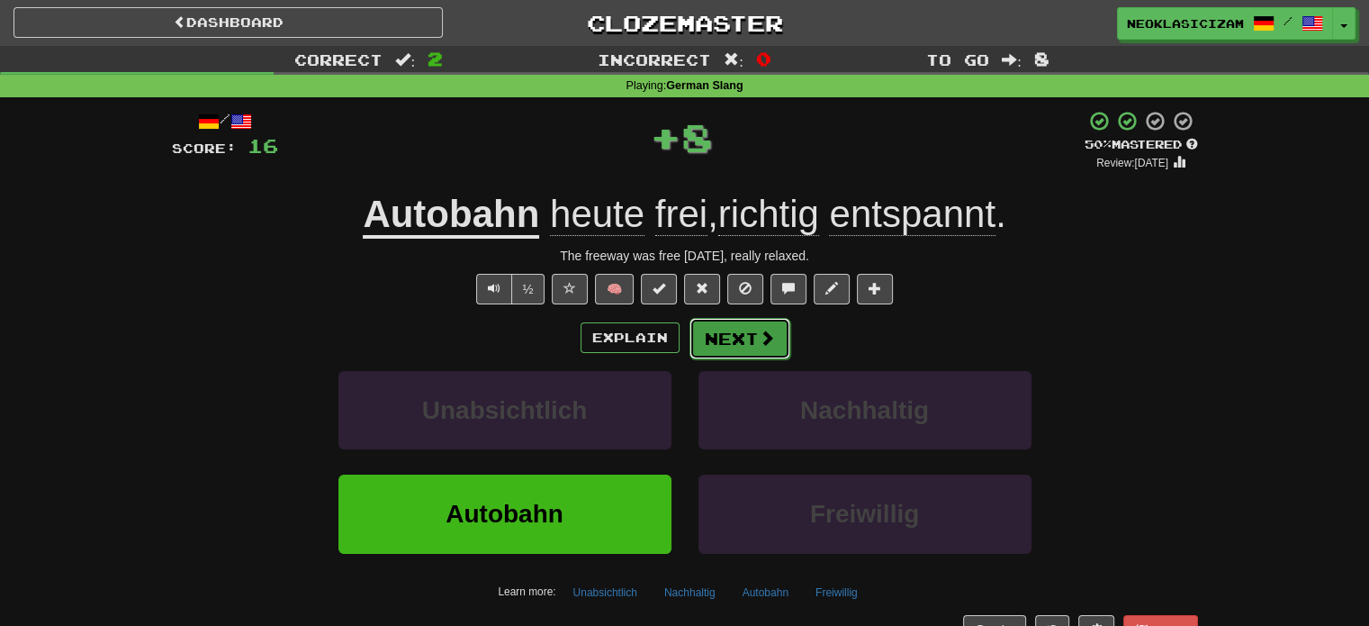
click at [727, 337] on button "Next" at bounding box center [739, 338] width 101 height 41
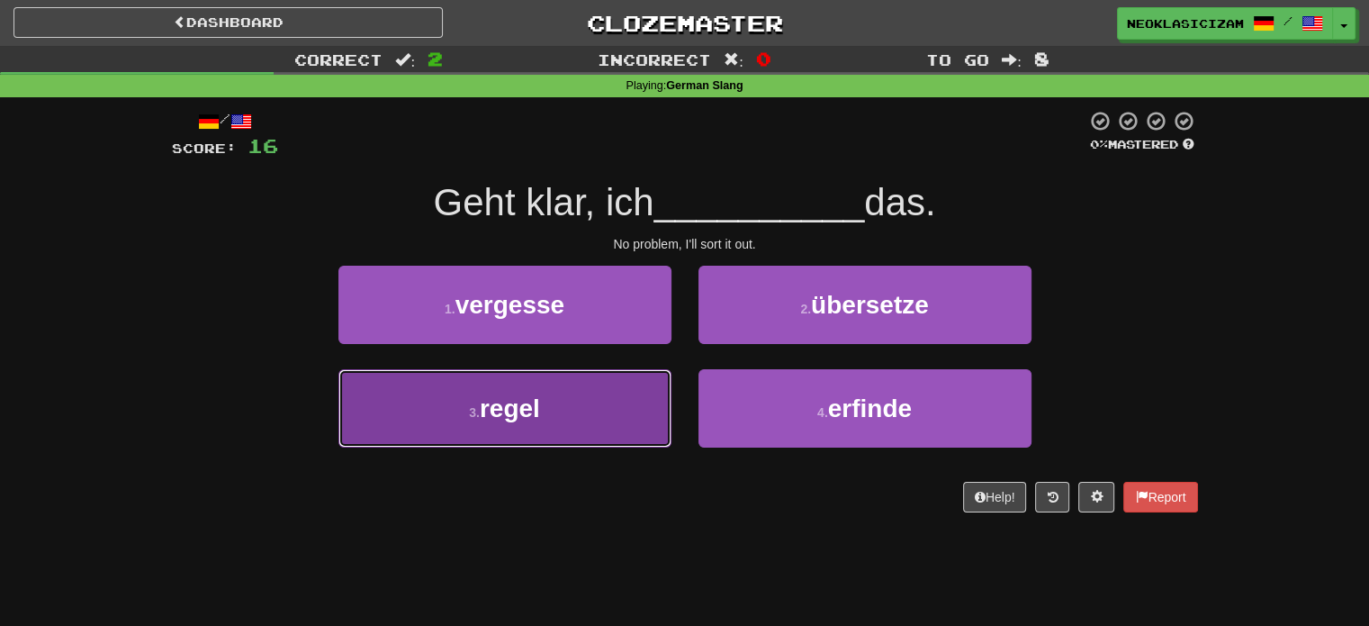
click at [613, 414] on button "3 . regel" at bounding box center [504, 408] width 333 height 78
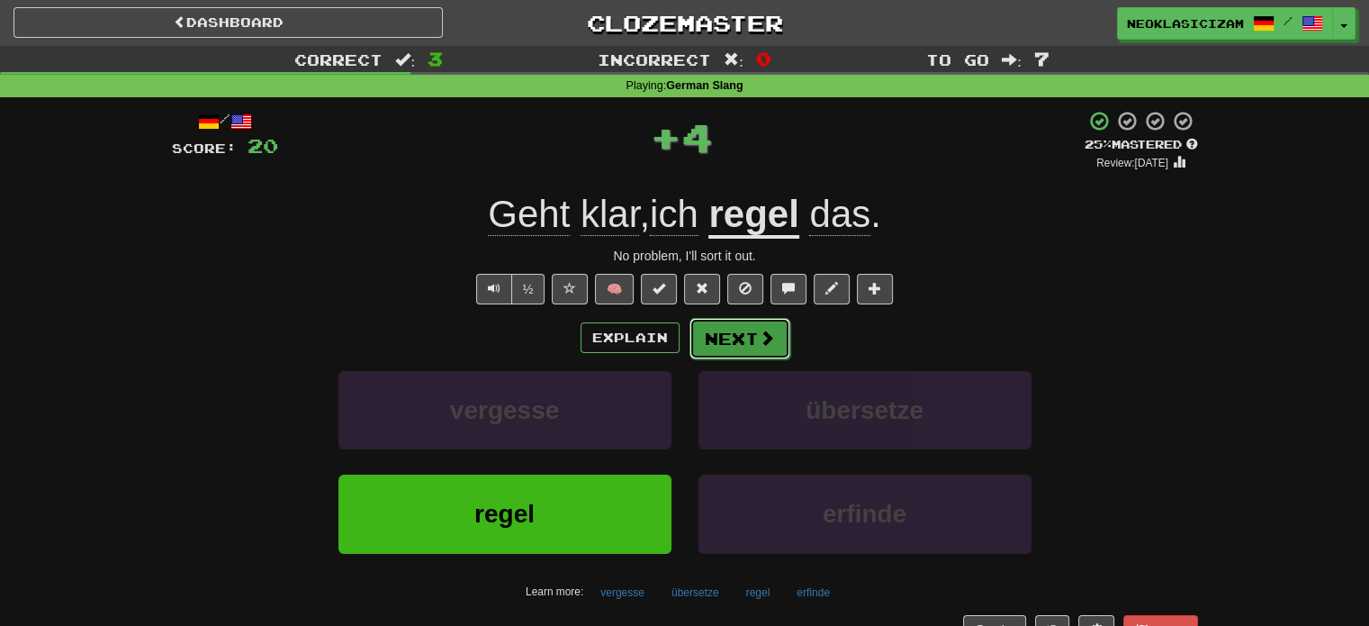
click at [734, 356] on button "Next" at bounding box center [739, 338] width 101 height 41
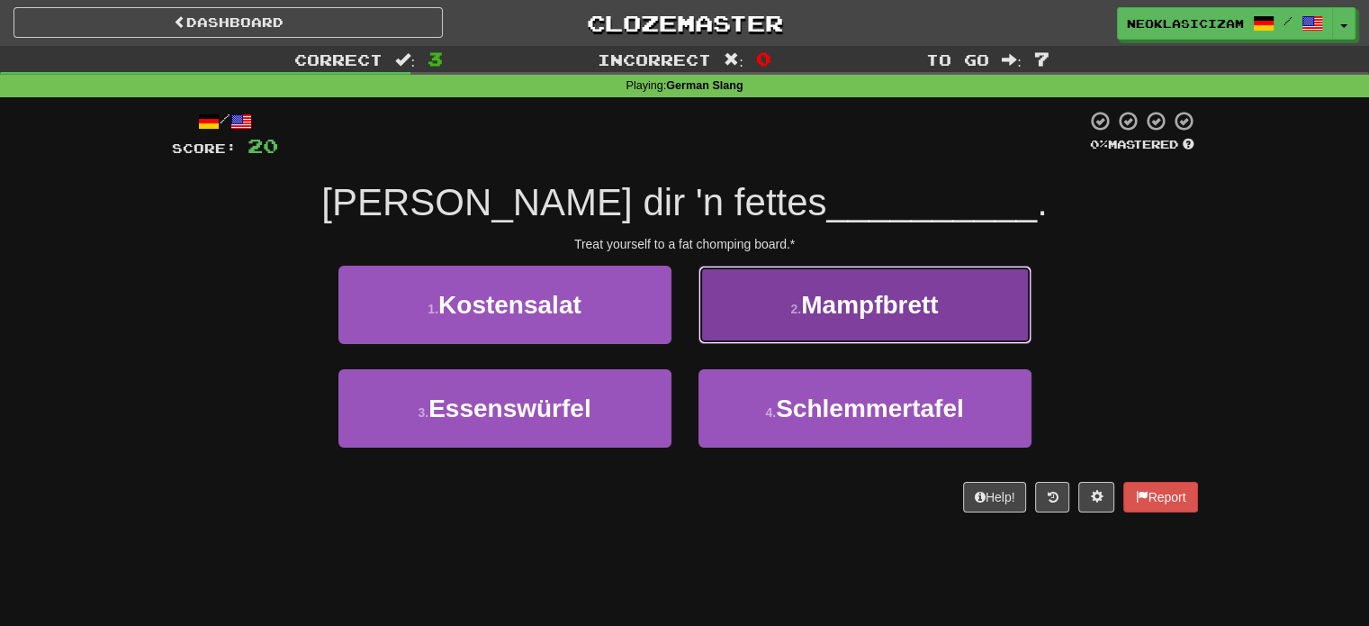
click at [720, 313] on button "2 . Mampfbrett" at bounding box center [864, 305] width 333 height 78
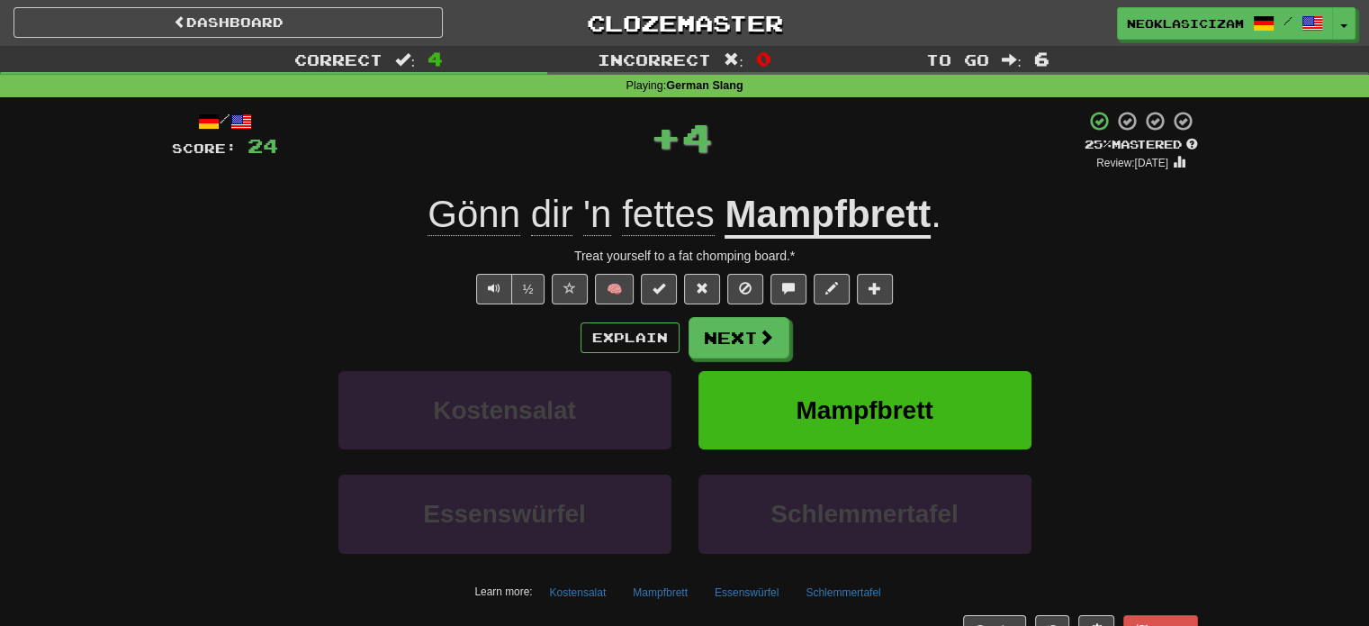
click at [808, 219] on u "Mampfbrett" at bounding box center [828, 216] width 206 height 46
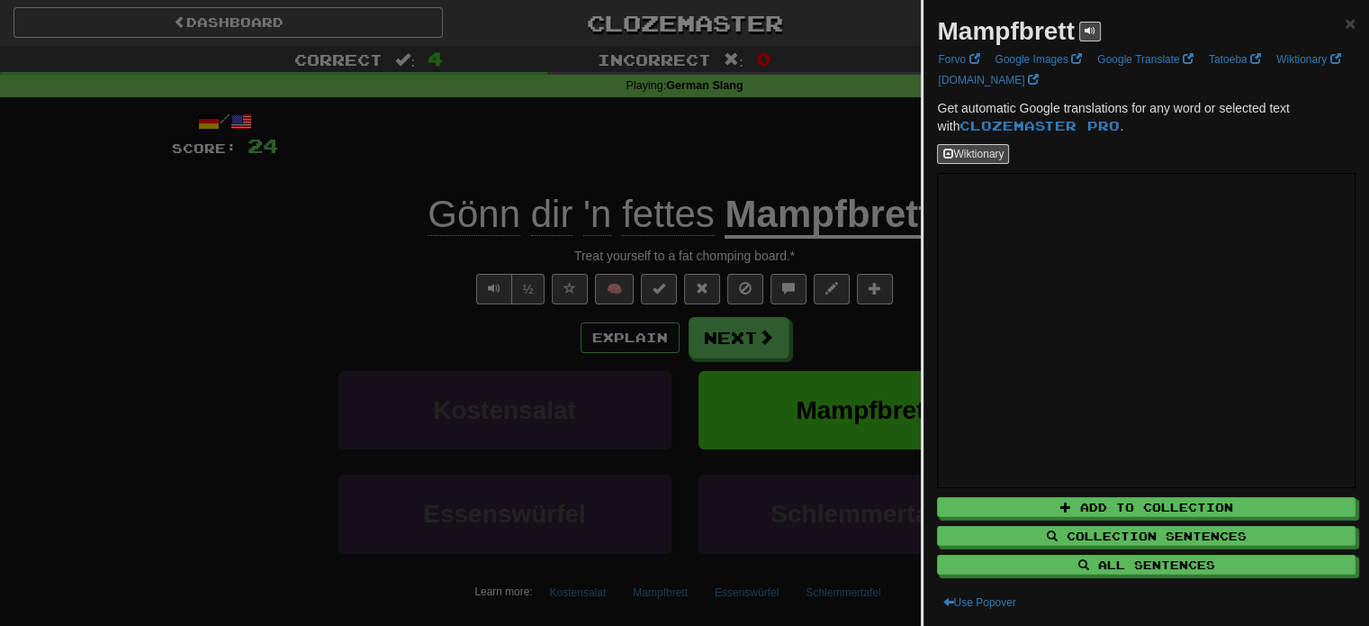
click at [863, 221] on div at bounding box center [684, 313] width 1369 height 626
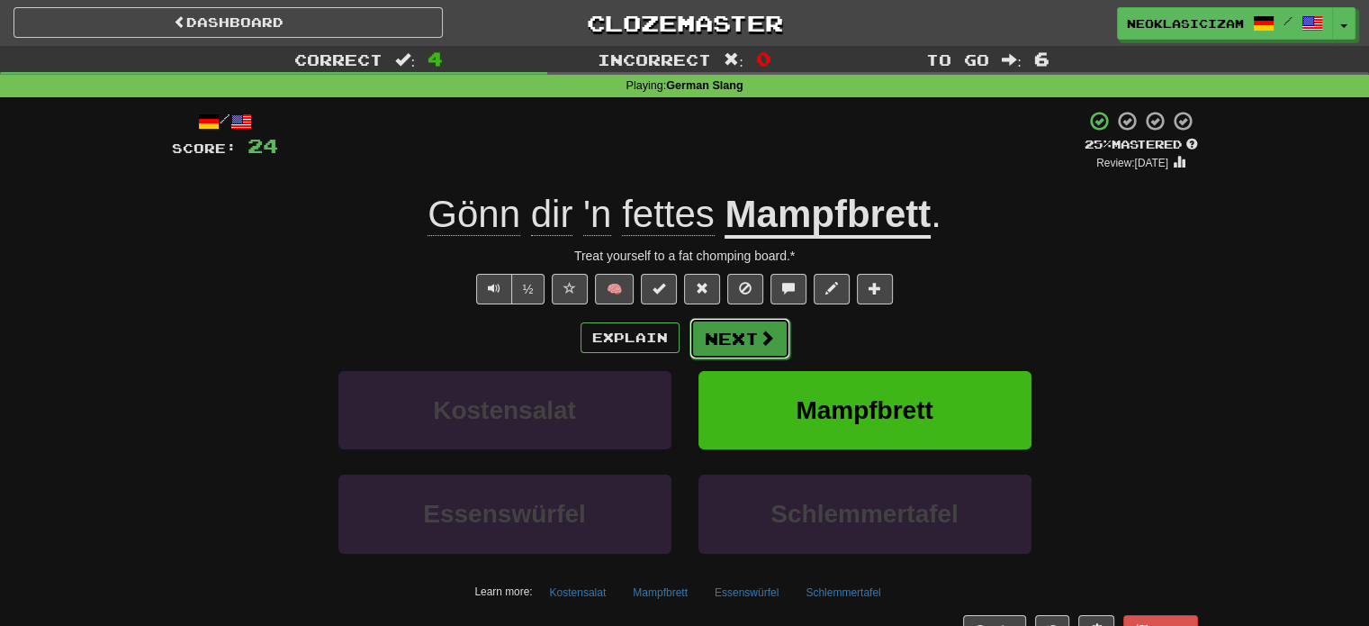
click at [759, 347] on button "Next" at bounding box center [739, 338] width 101 height 41
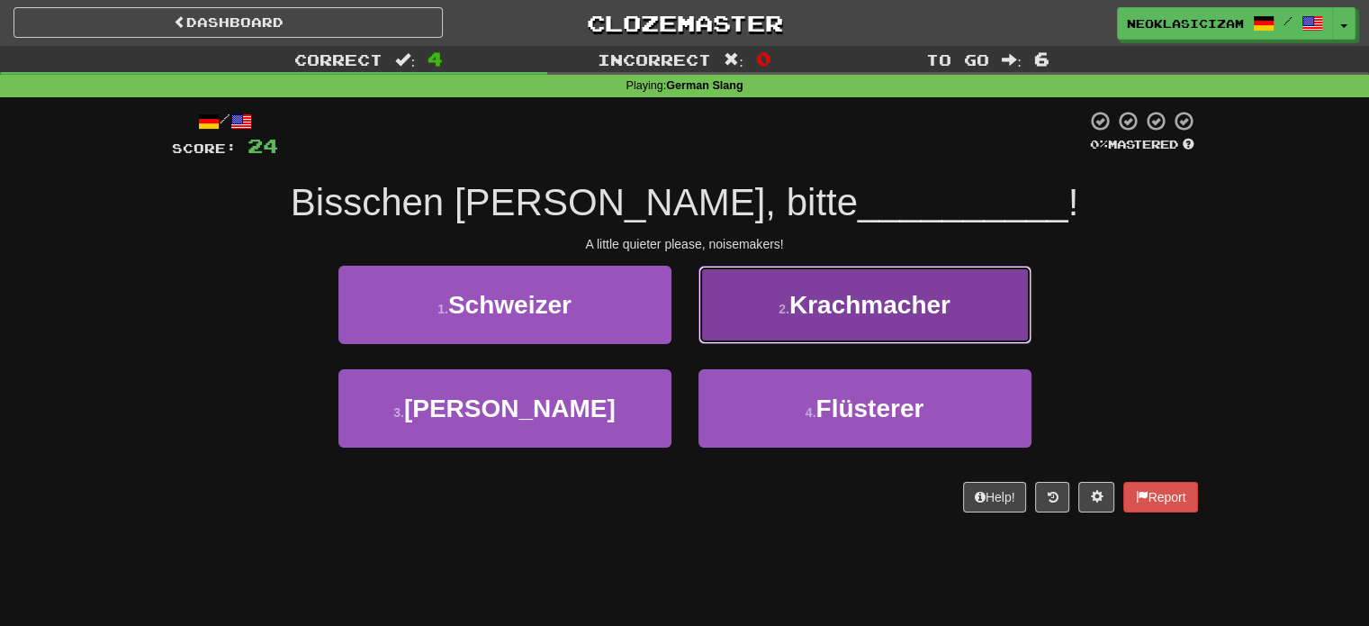
click at [831, 291] on span "Krachmacher" at bounding box center [869, 305] width 161 height 28
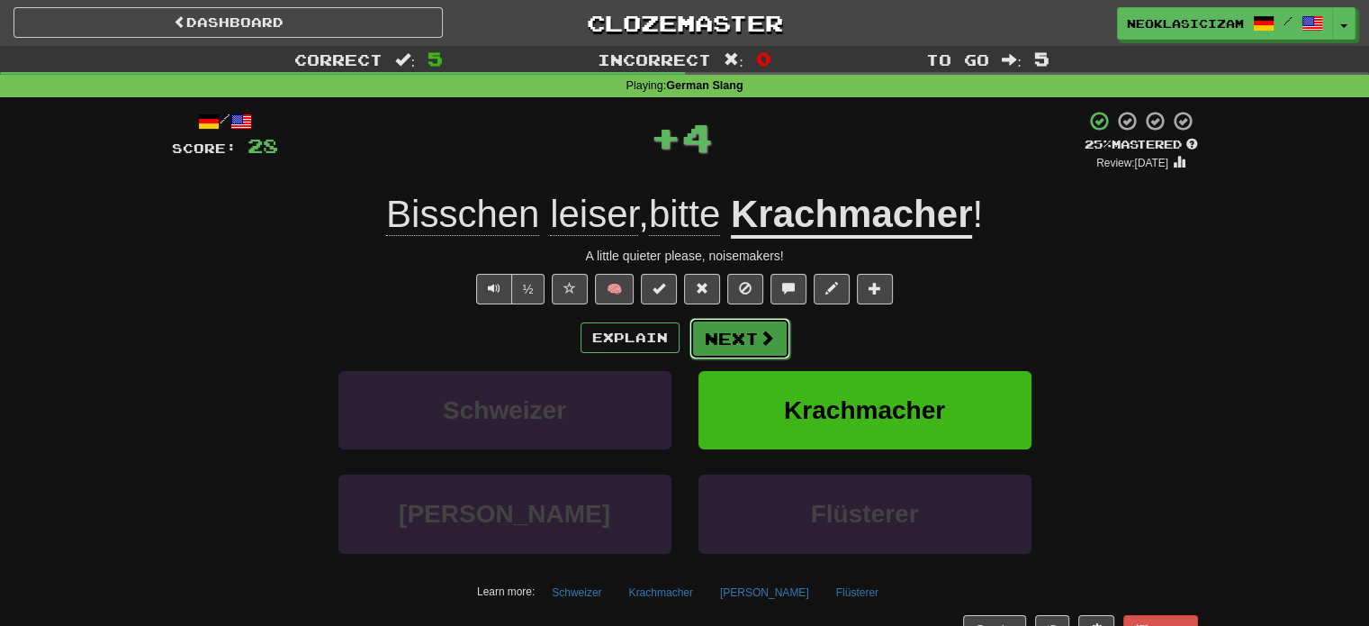
click at [762, 334] on span at bounding box center [767, 337] width 16 height 16
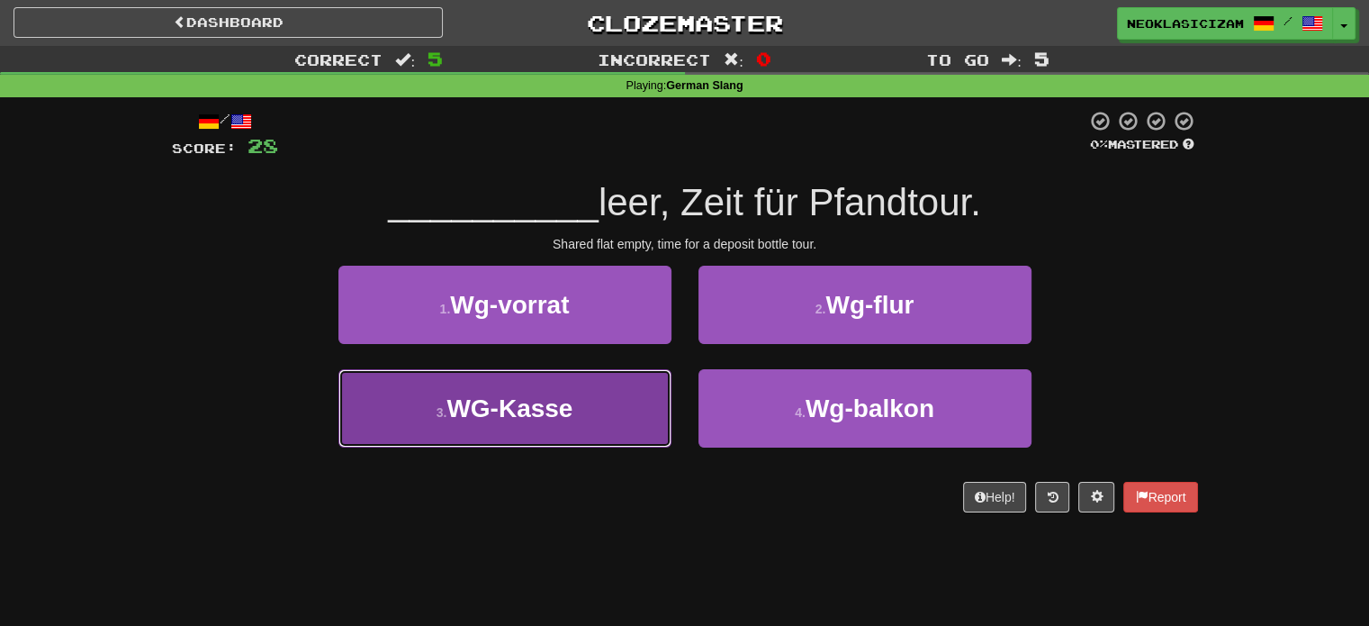
click at [625, 413] on button "3 . WG-Kasse" at bounding box center [504, 408] width 333 height 78
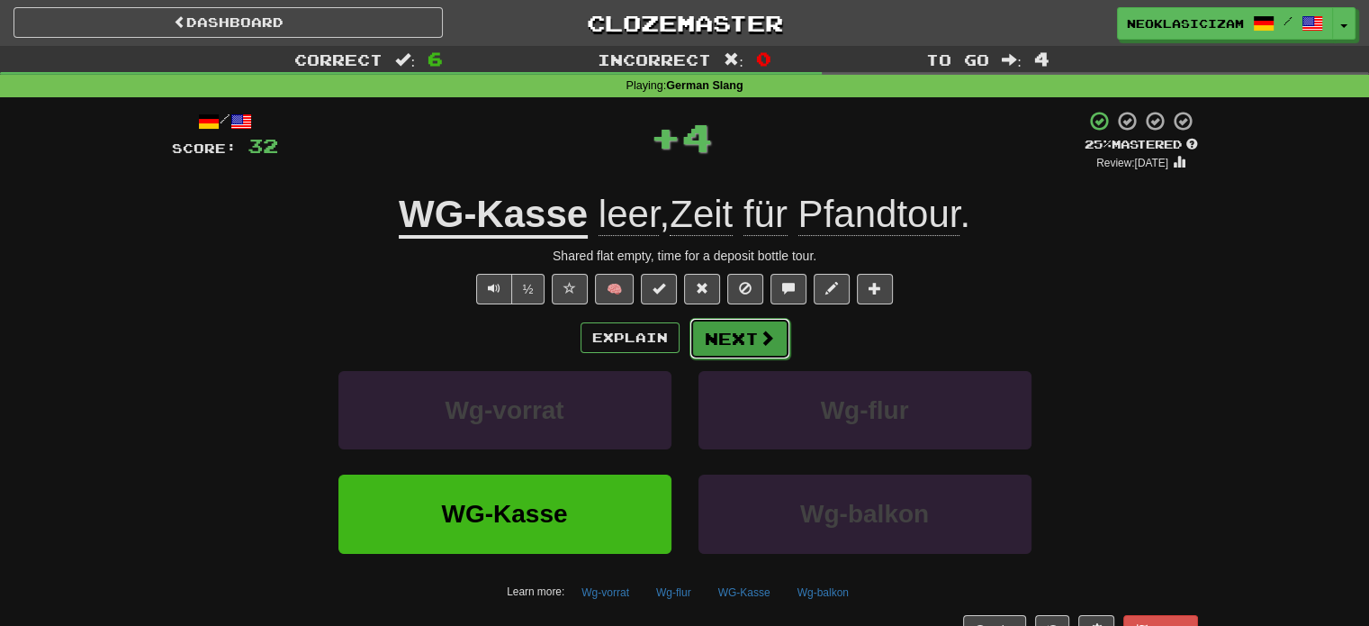
click at [725, 345] on button "Next" at bounding box center [739, 338] width 101 height 41
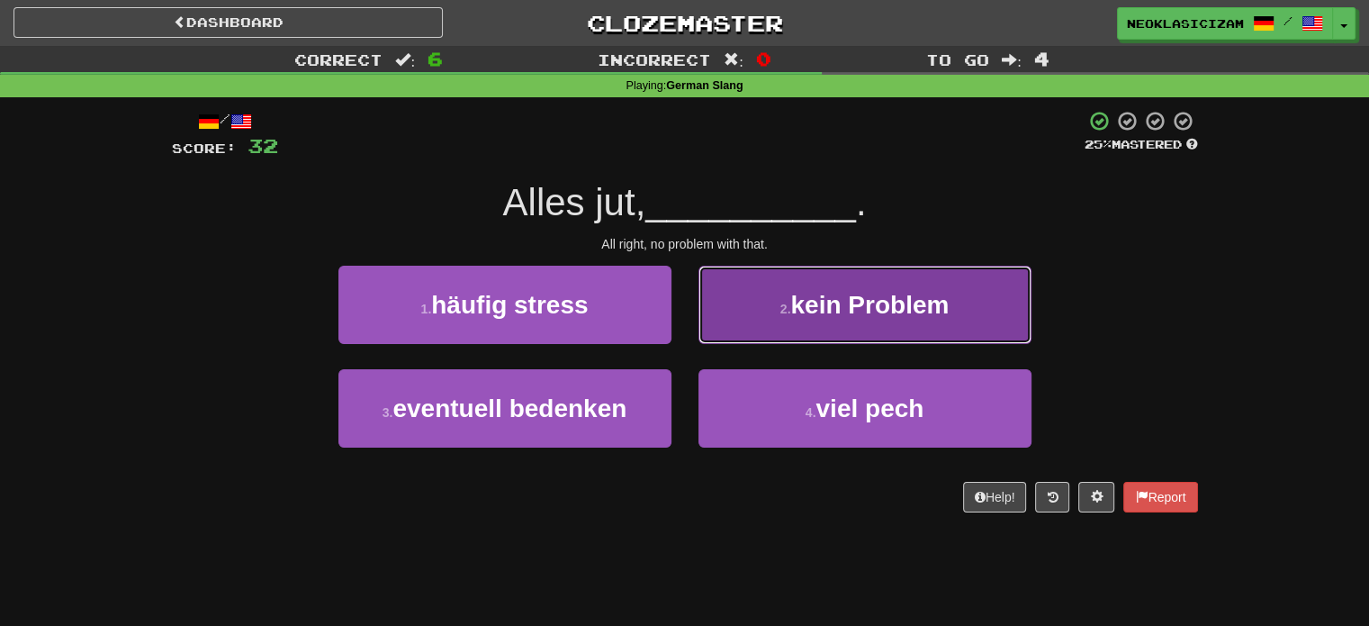
click at [816, 316] on span "kein Problem" at bounding box center [869, 305] width 158 height 28
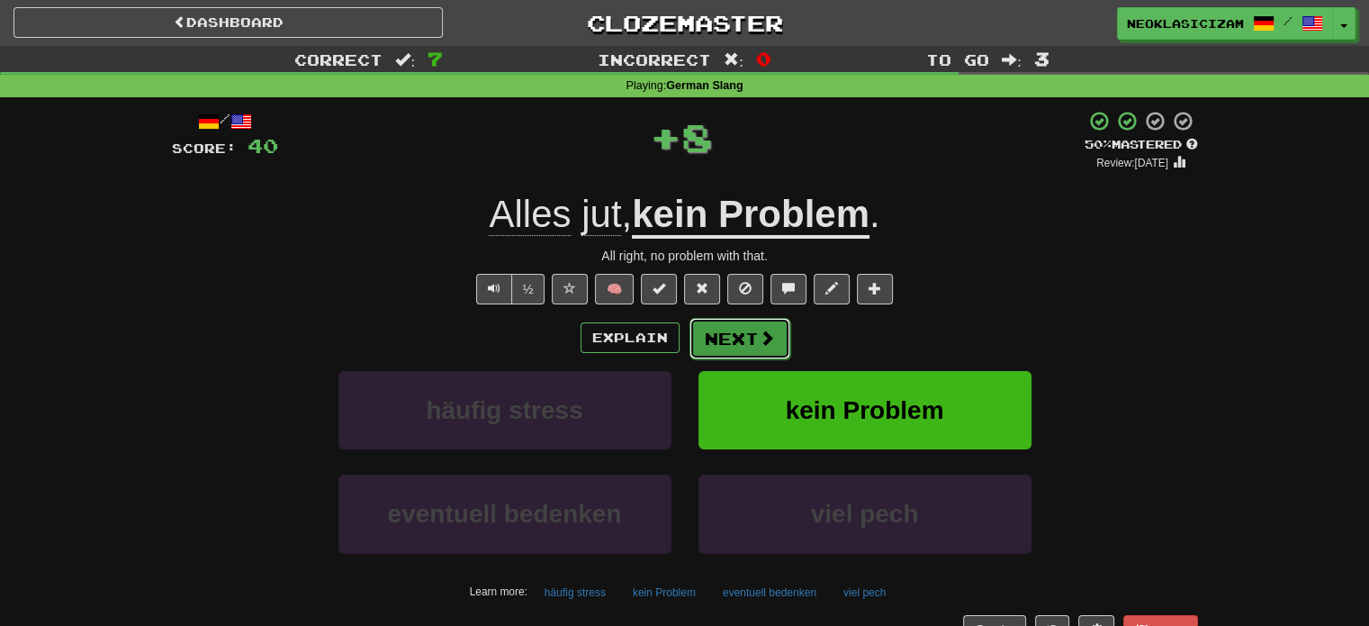
click at [738, 320] on button "Next" at bounding box center [739, 338] width 101 height 41
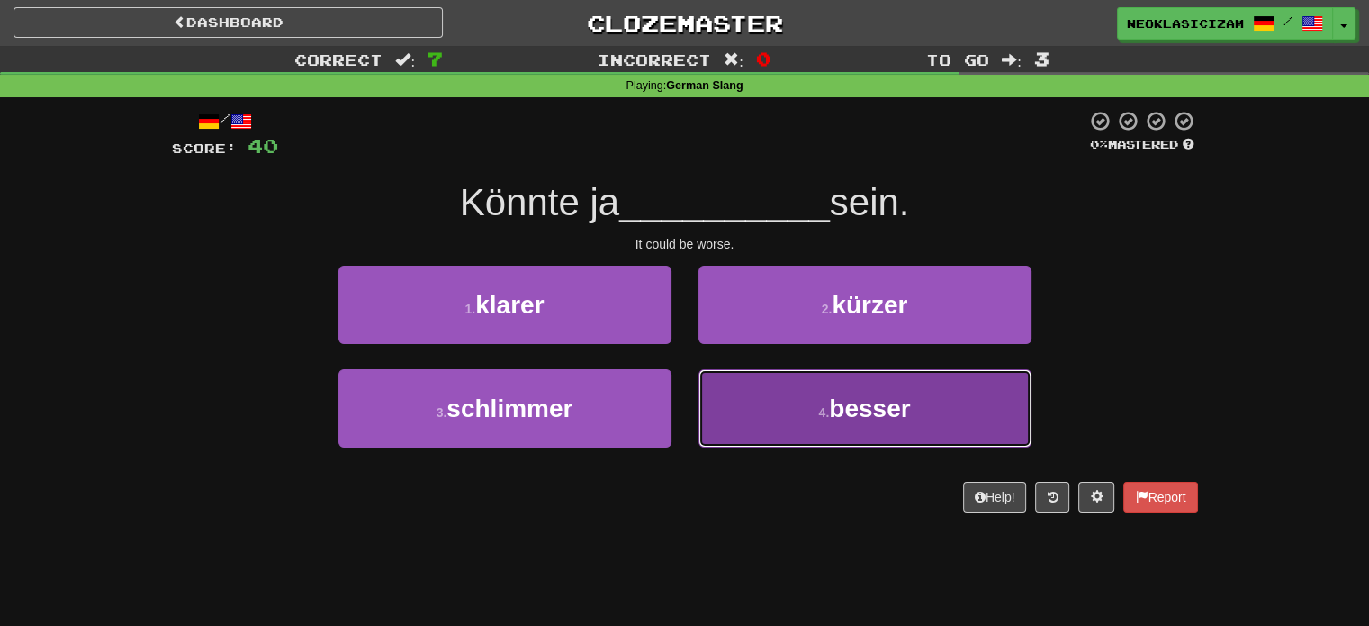
click at [796, 392] on button "4 . besser" at bounding box center [864, 408] width 333 height 78
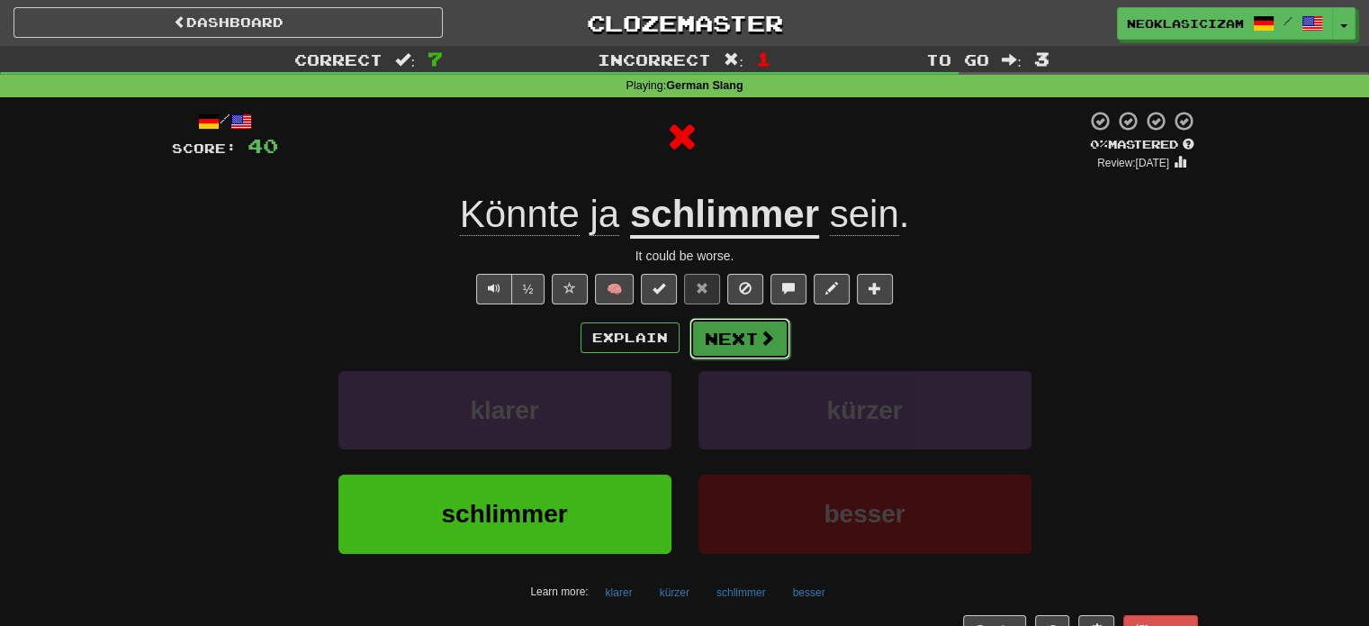
click at [734, 351] on button "Next" at bounding box center [739, 338] width 101 height 41
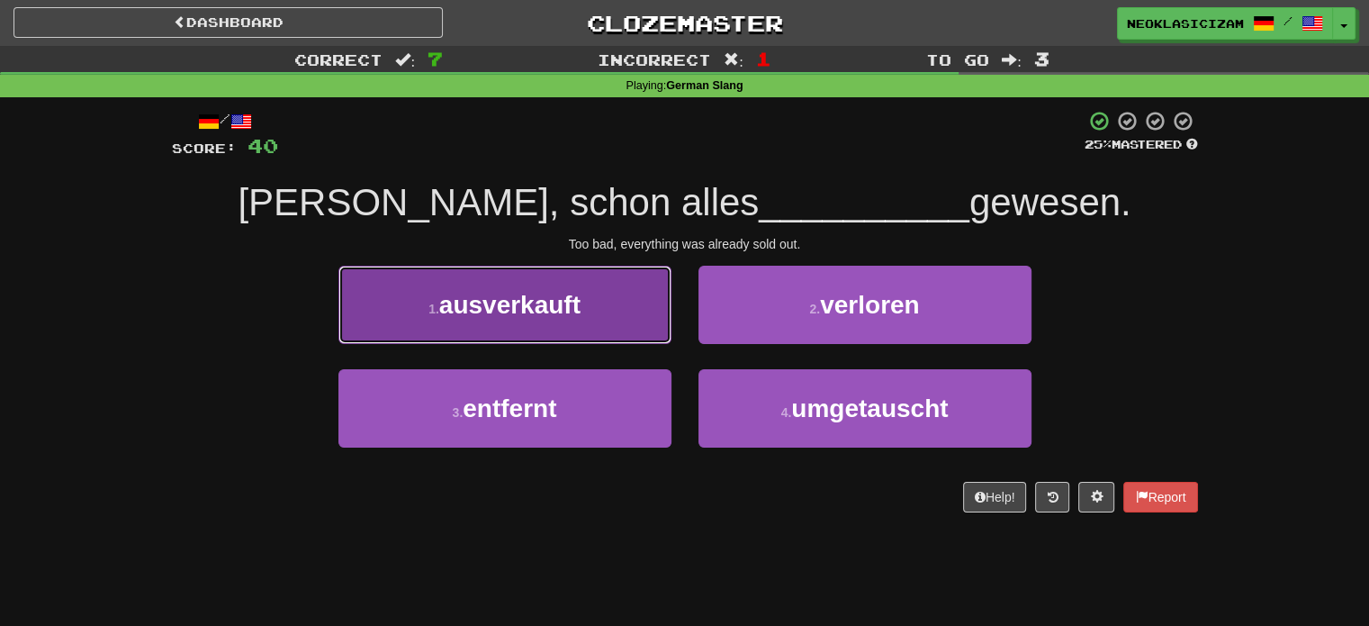
click at [620, 319] on button "1 . ausverkauft" at bounding box center [504, 305] width 333 height 78
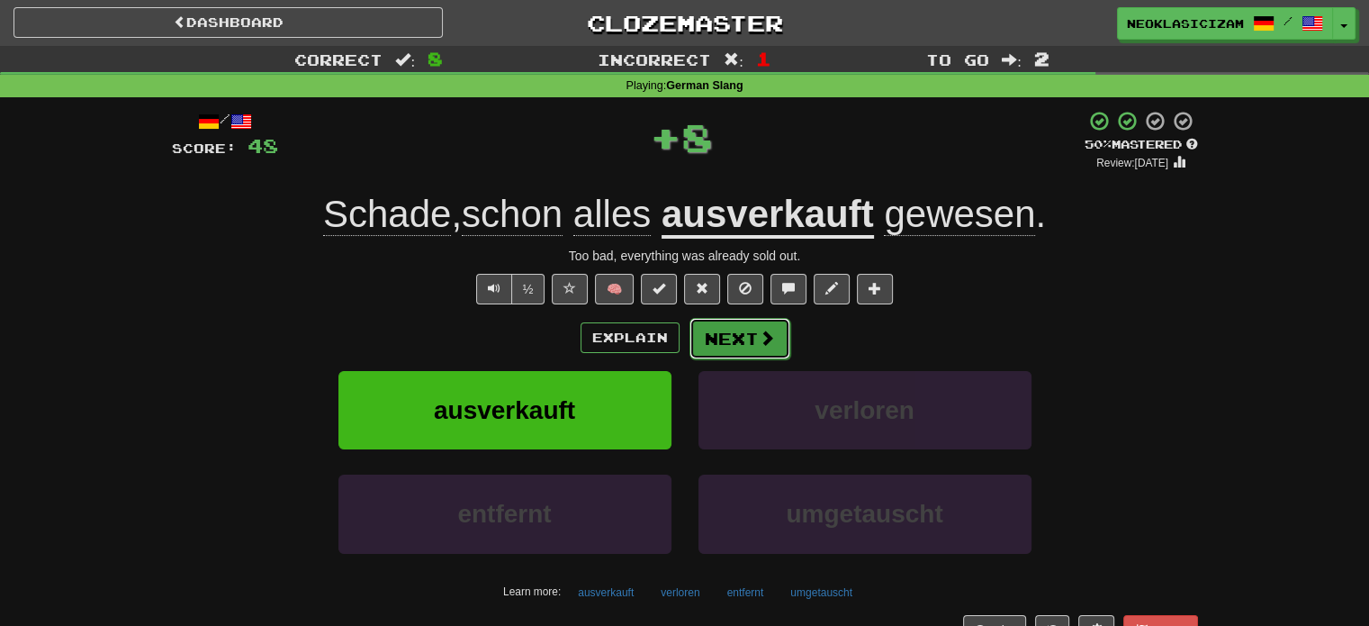
click at [703, 345] on button "Next" at bounding box center [739, 338] width 101 height 41
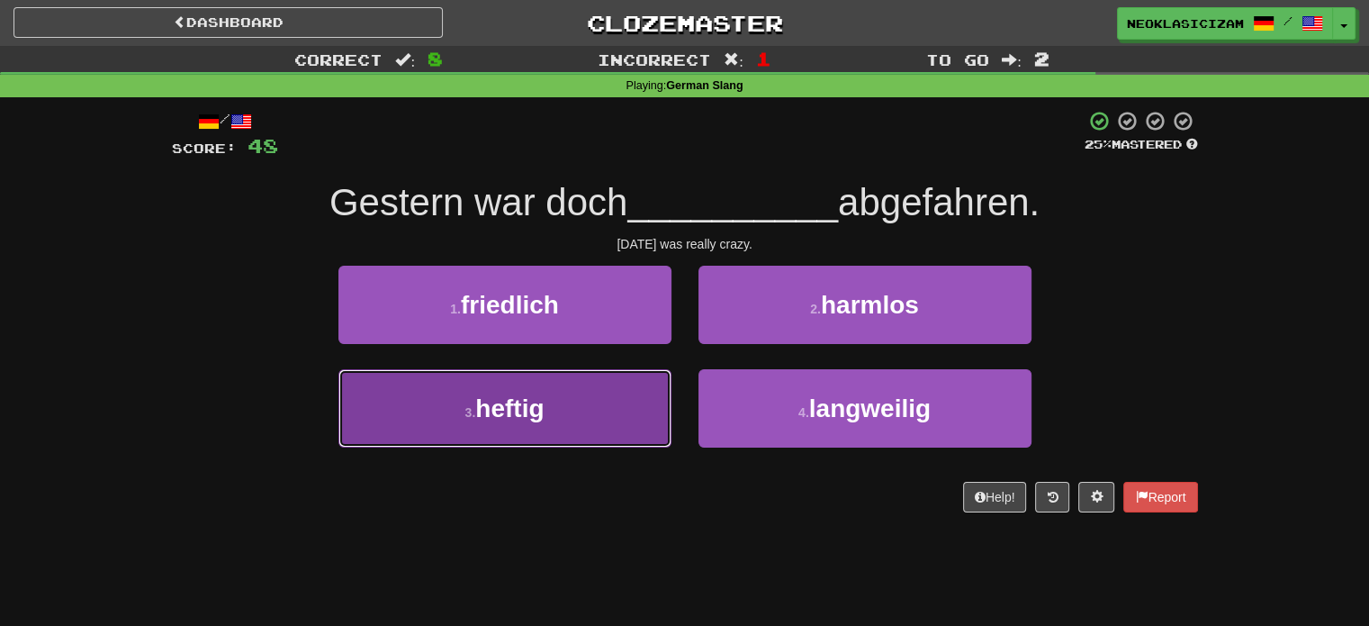
click at [636, 407] on button "3 . heftig" at bounding box center [504, 408] width 333 height 78
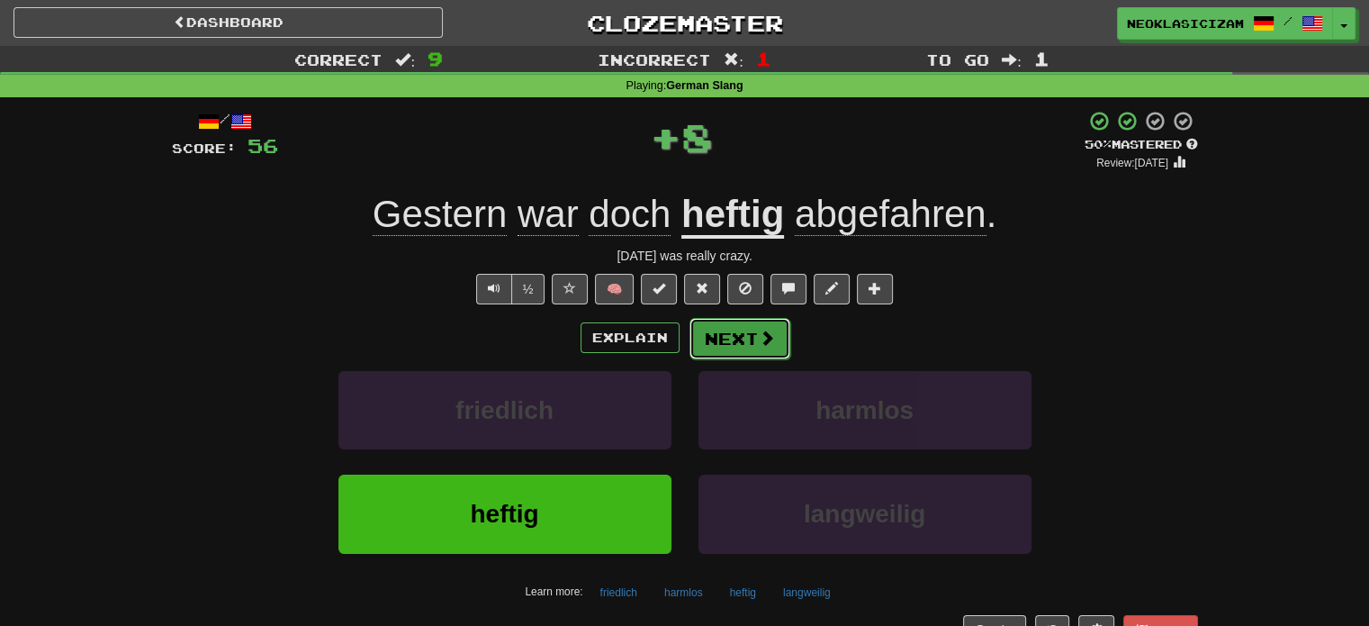
click at [752, 332] on button "Next" at bounding box center [739, 338] width 101 height 41
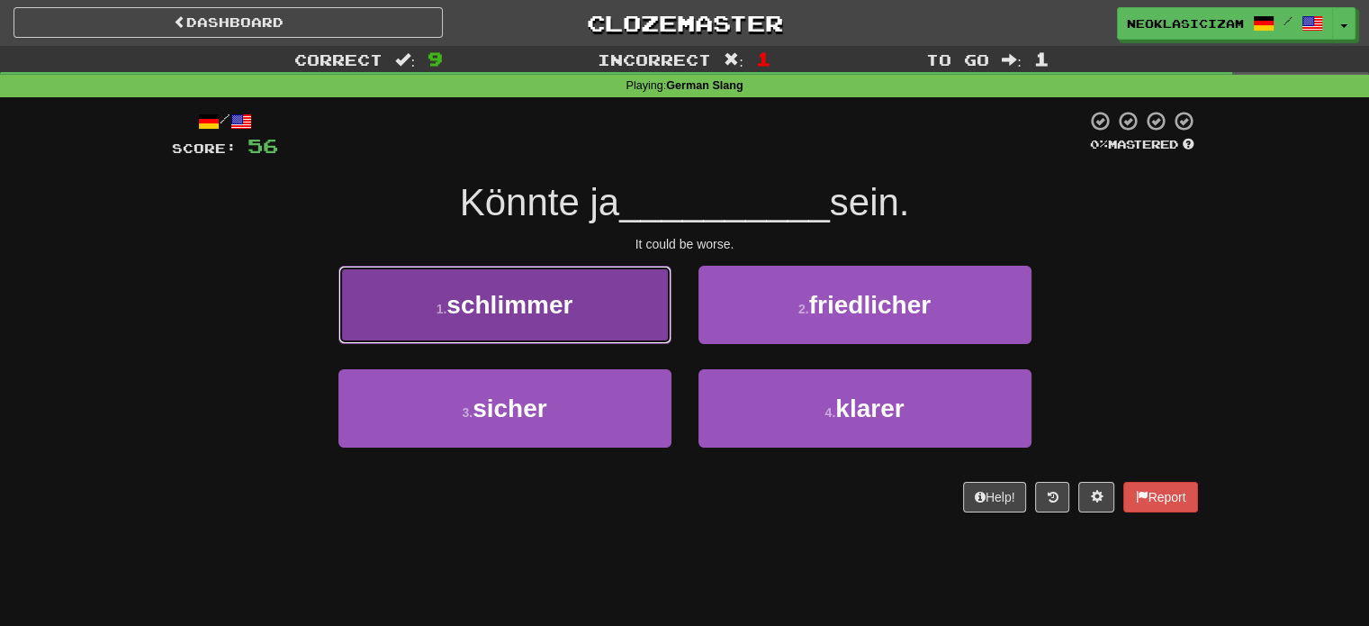
click at [598, 282] on button "1 . schlimmer" at bounding box center [504, 305] width 333 height 78
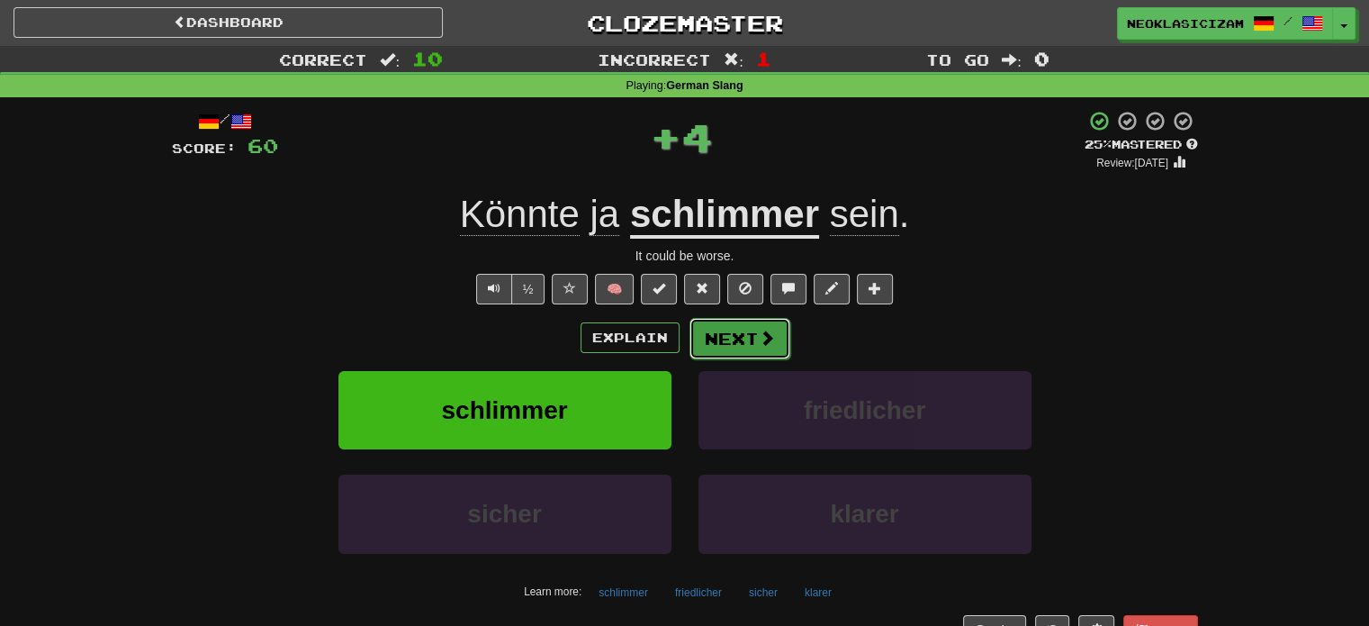
click at [734, 338] on button "Next" at bounding box center [739, 338] width 101 height 41
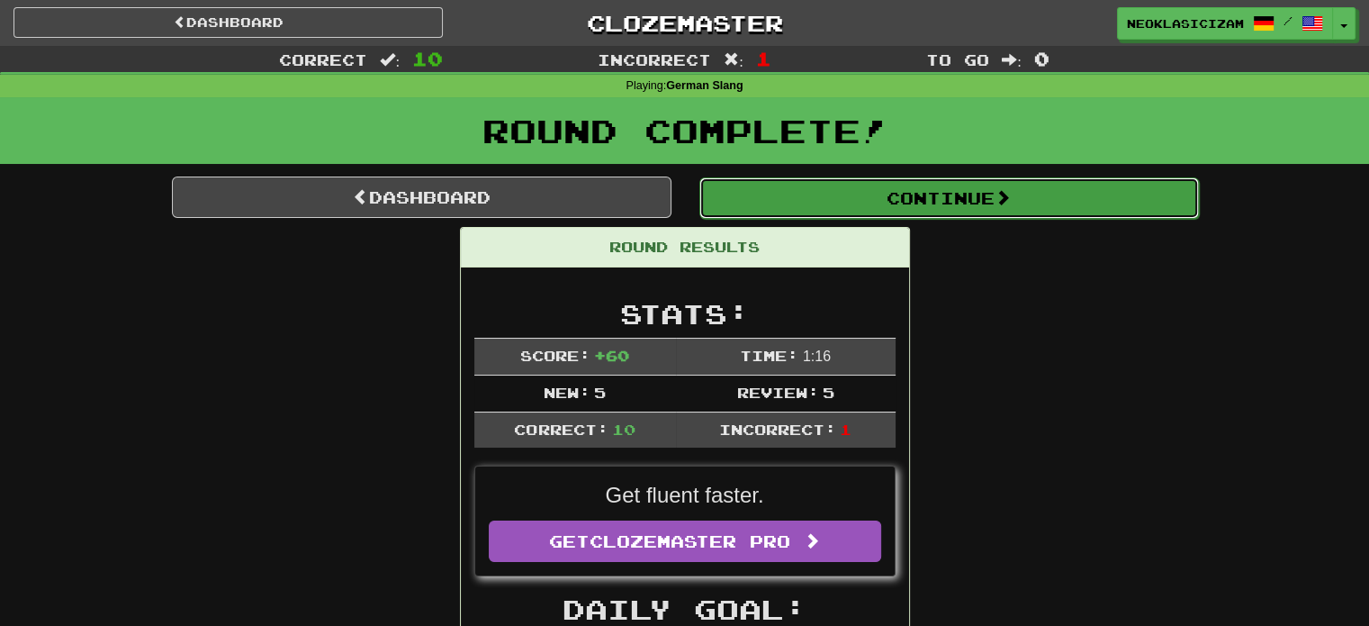
click at [801, 186] on button "Continue" at bounding box center [949, 197] width 500 height 41
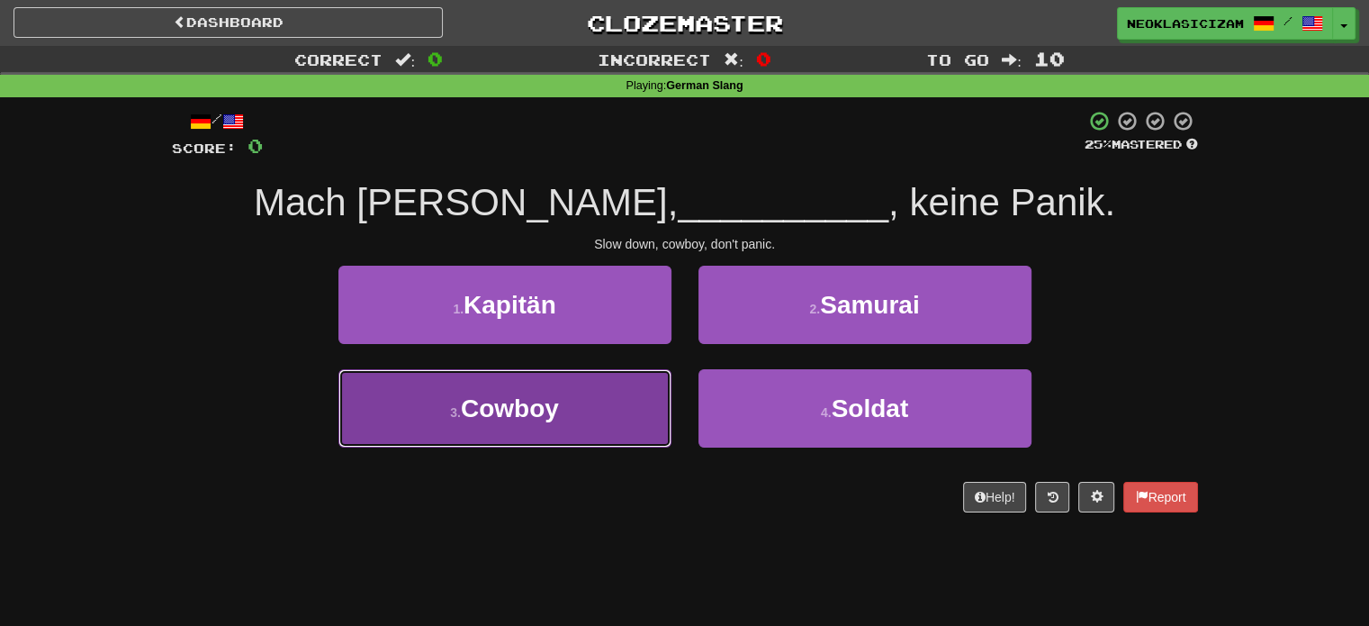
click at [608, 400] on button "3 . Cowboy" at bounding box center [504, 408] width 333 height 78
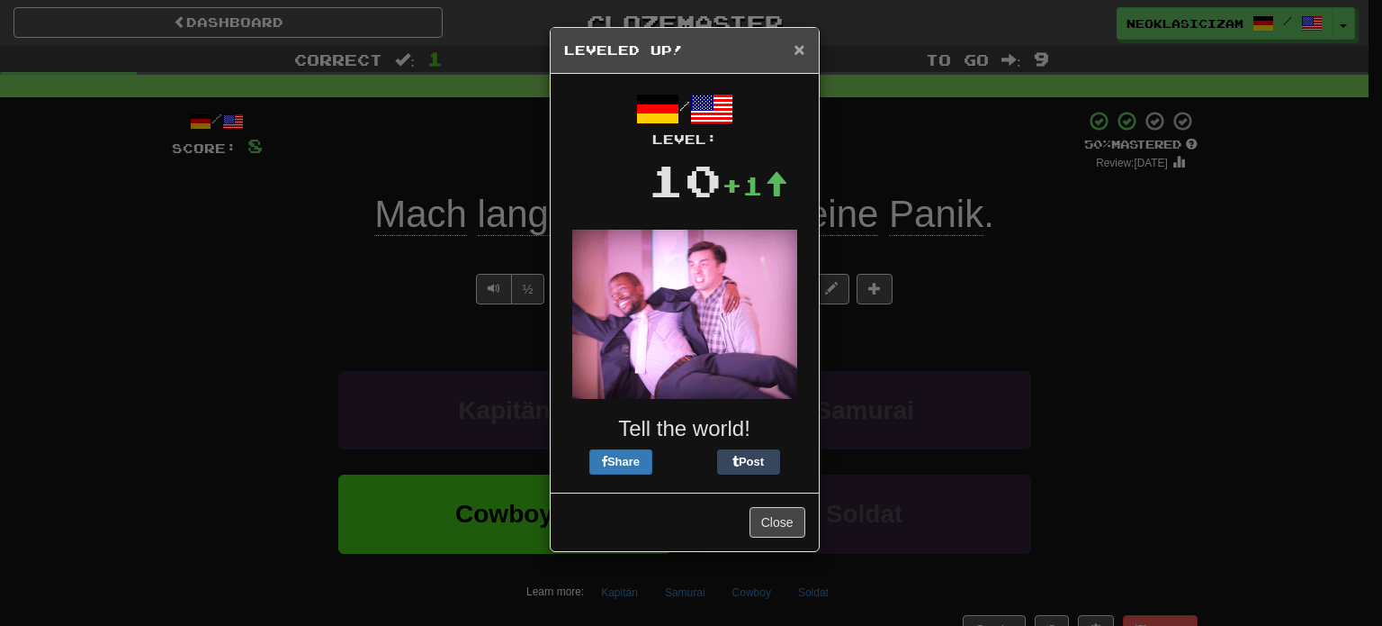
click at [795, 42] on span "×" at bounding box center [799, 49] width 11 height 21
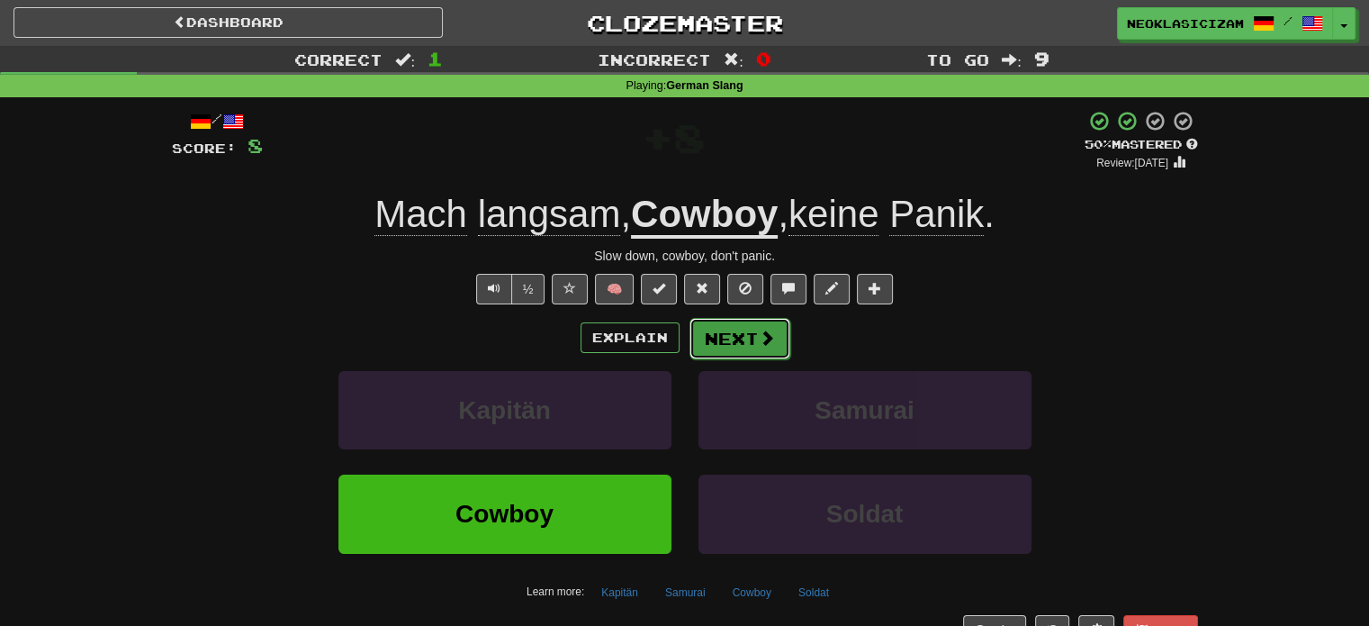
click at [770, 347] on button "Next" at bounding box center [739, 338] width 101 height 41
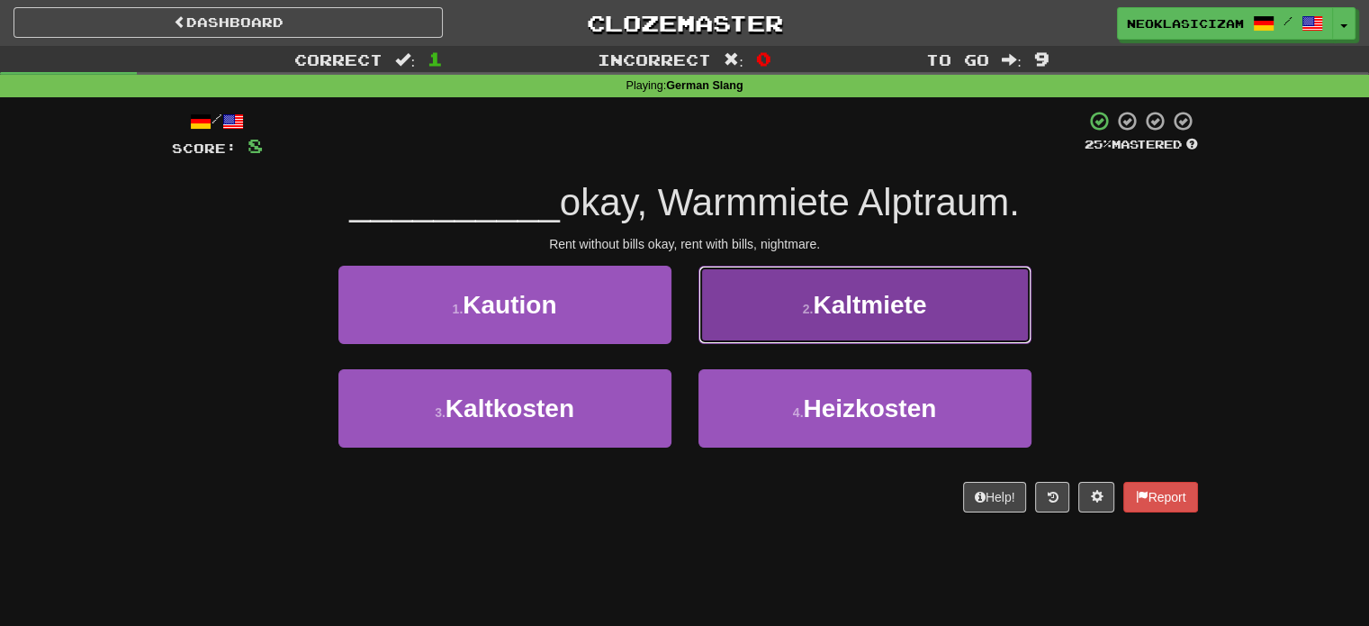
click at [742, 312] on button "2 . Kaltmiete" at bounding box center [864, 305] width 333 height 78
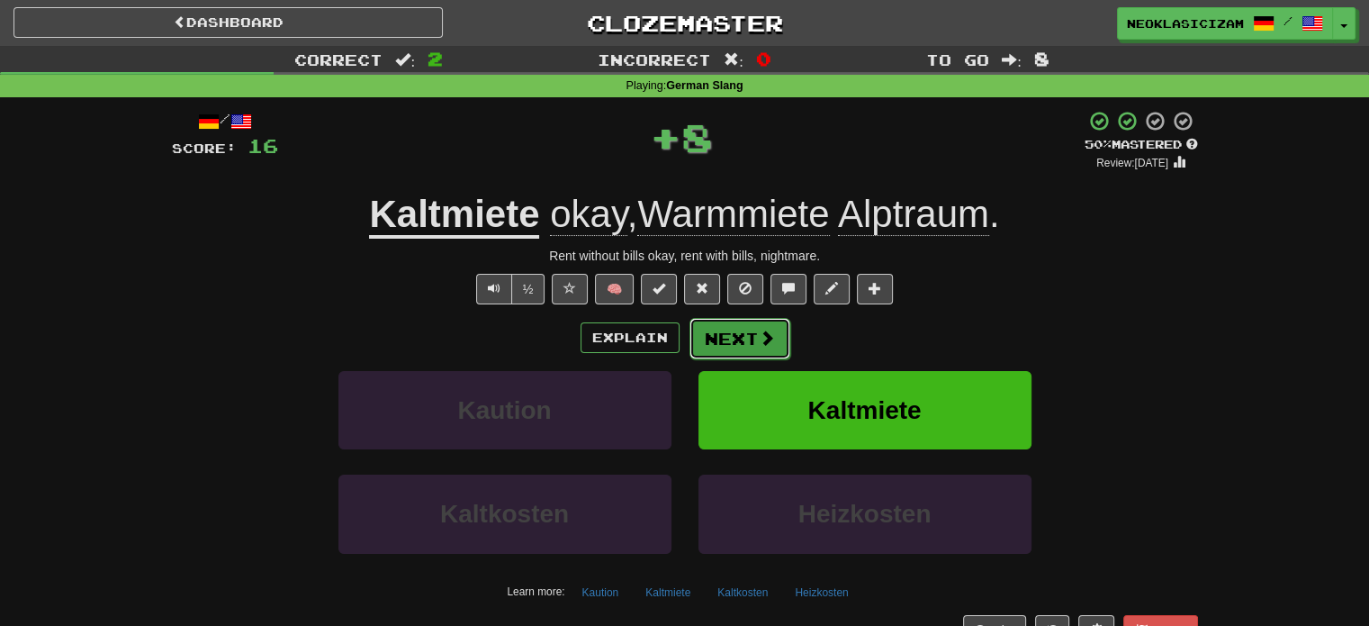
click at [741, 342] on button "Next" at bounding box center [739, 338] width 101 height 41
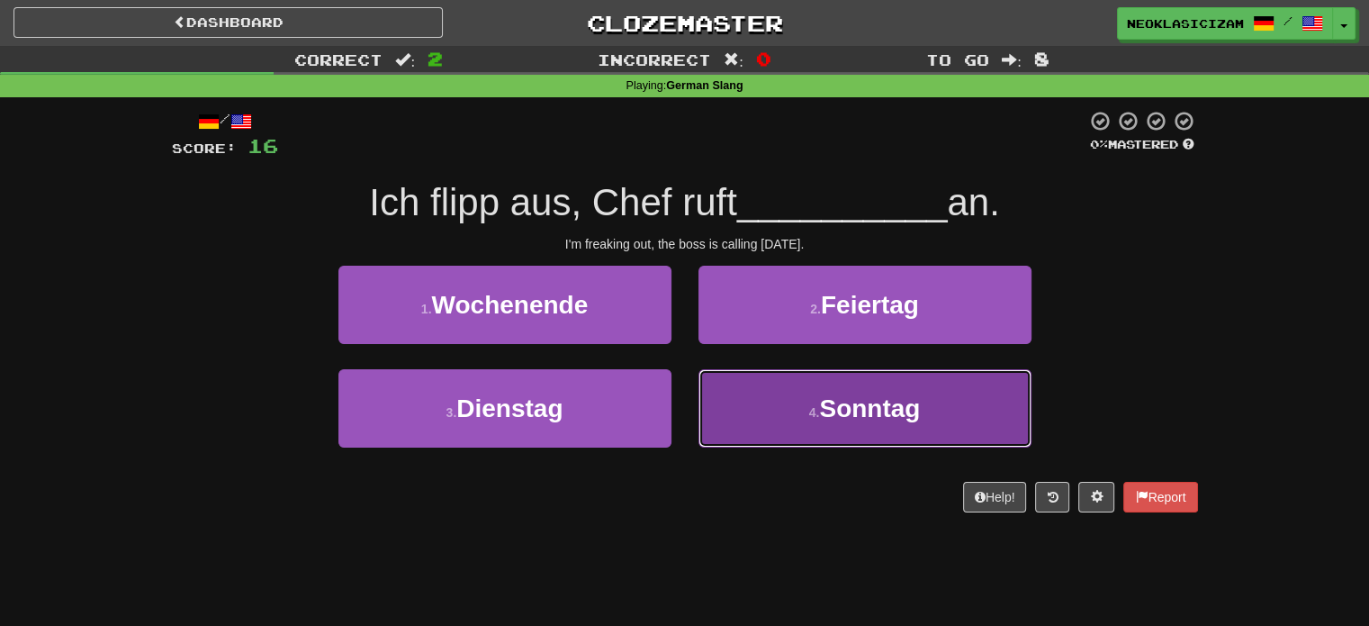
click at [778, 423] on button "4 . Sonntag" at bounding box center [864, 408] width 333 height 78
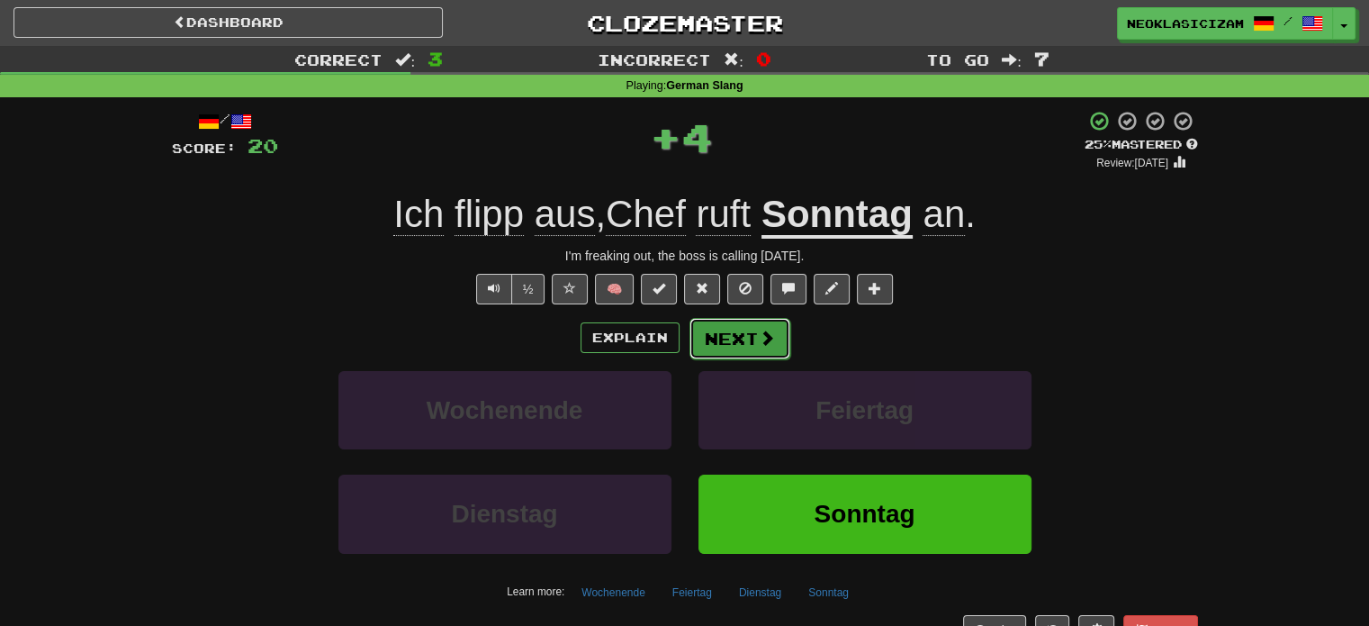
click at [743, 339] on button "Next" at bounding box center [739, 338] width 101 height 41
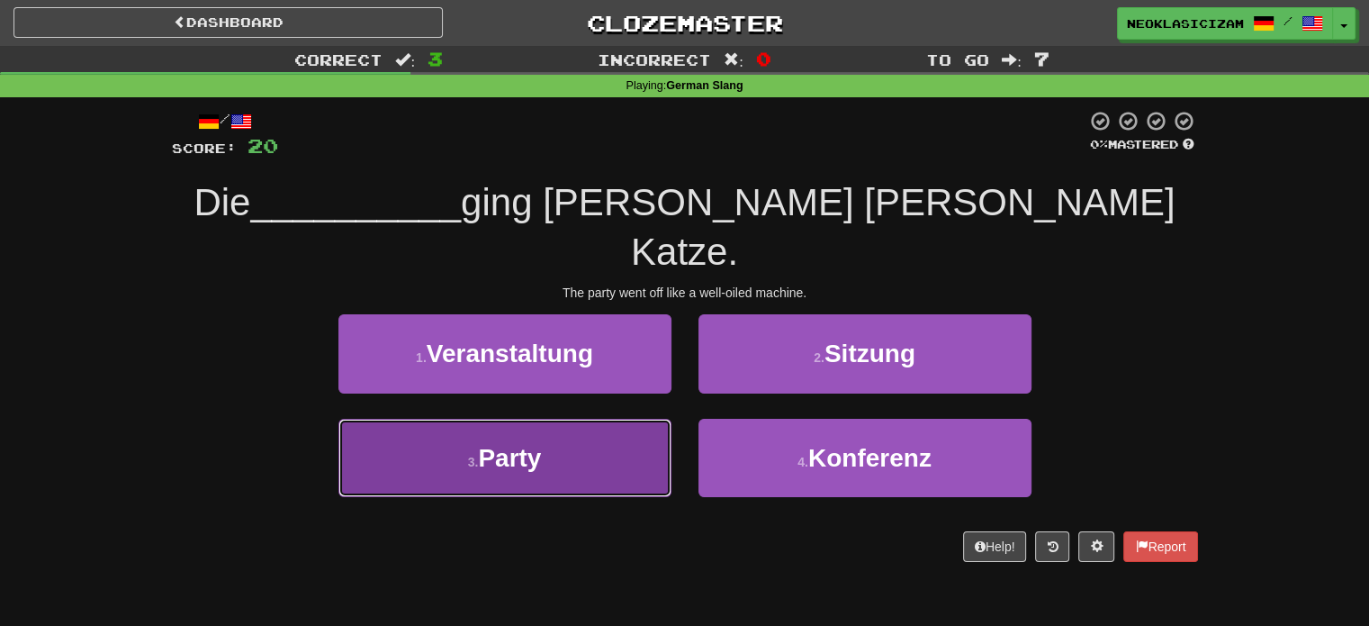
click at [626, 419] on button "3 . Party" at bounding box center [504, 458] width 333 height 78
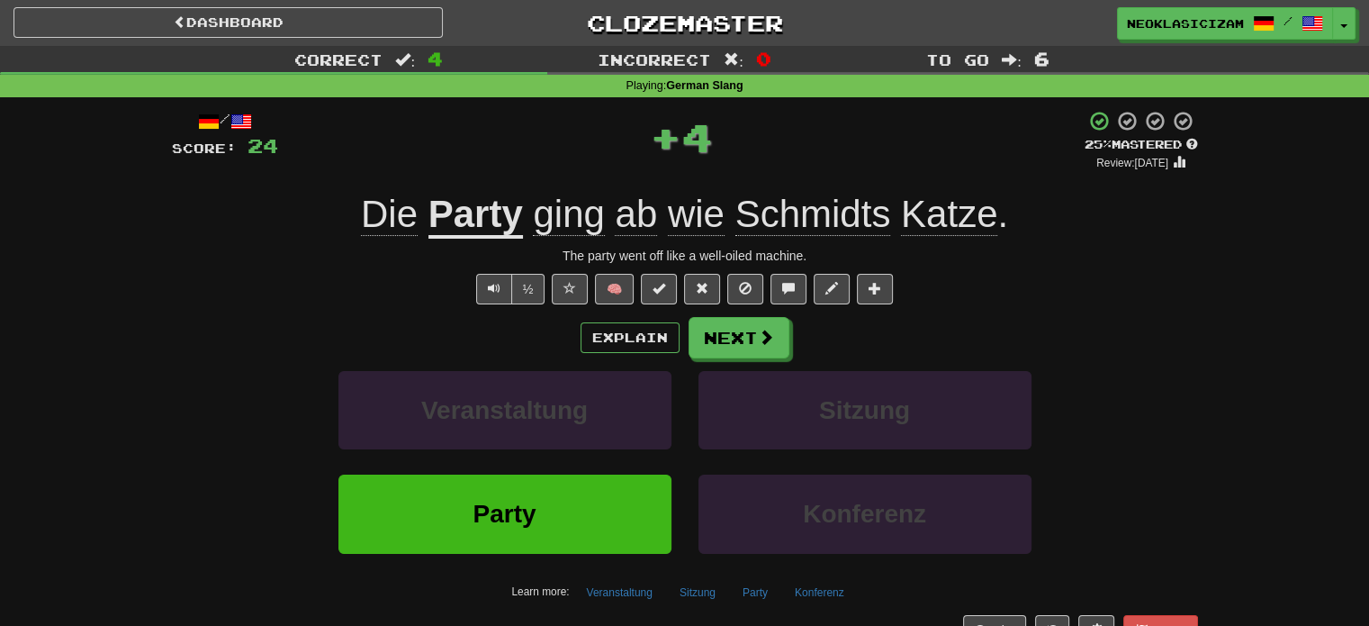
click at [767, 363] on div "Explain Next Veranstaltung Sitzung Party Konferenz Learn more: Veranstaltung Si…" at bounding box center [685, 461] width 1026 height 289
click at [773, 347] on button "Next" at bounding box center [739, 338] width 101 height 41
